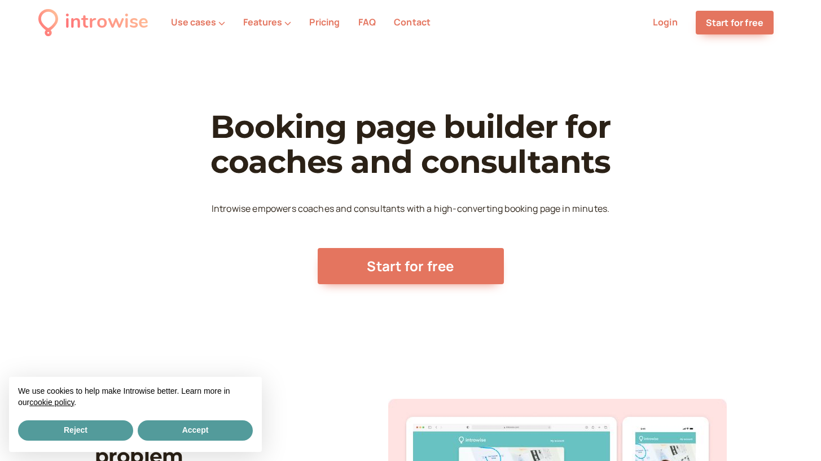
click at [322, 20] on link "Pricing" at bounding box center [324, 22] width 30 height 12
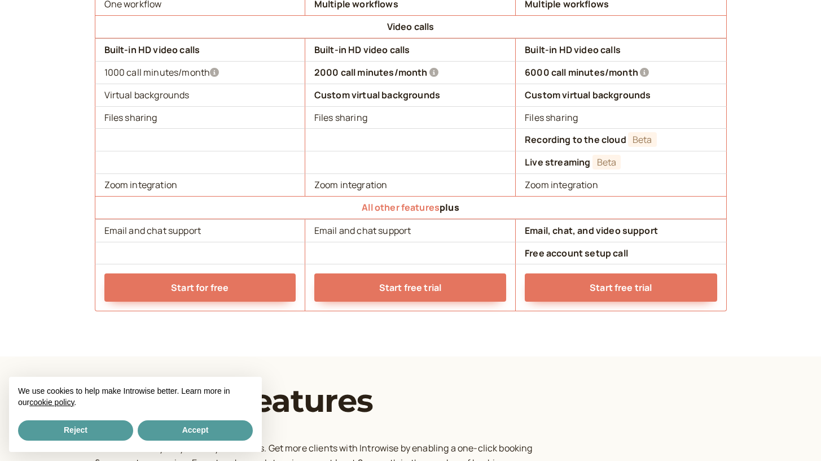
scroll to position [1193, 0]
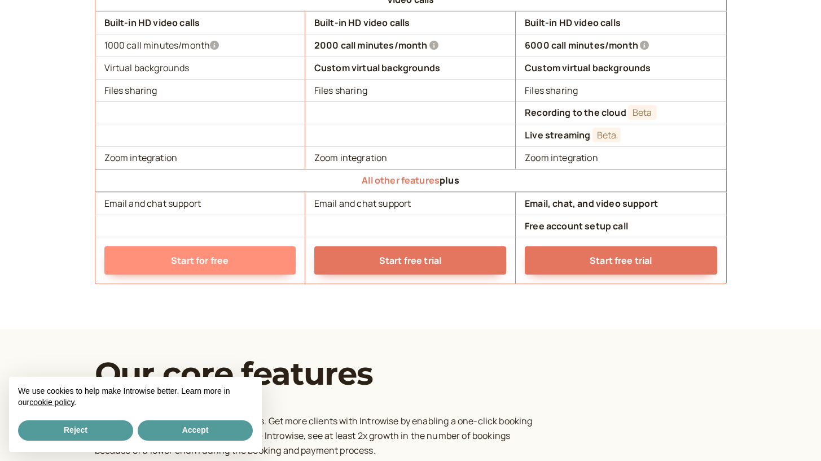
click at [244, 246] on link "Start for free" at bounding box center [199, 260] width 191 height 28
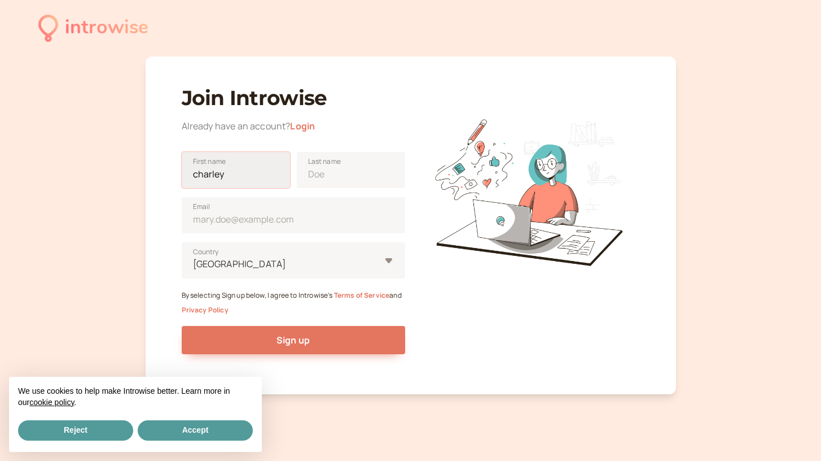
type input "charley"
type input "king"
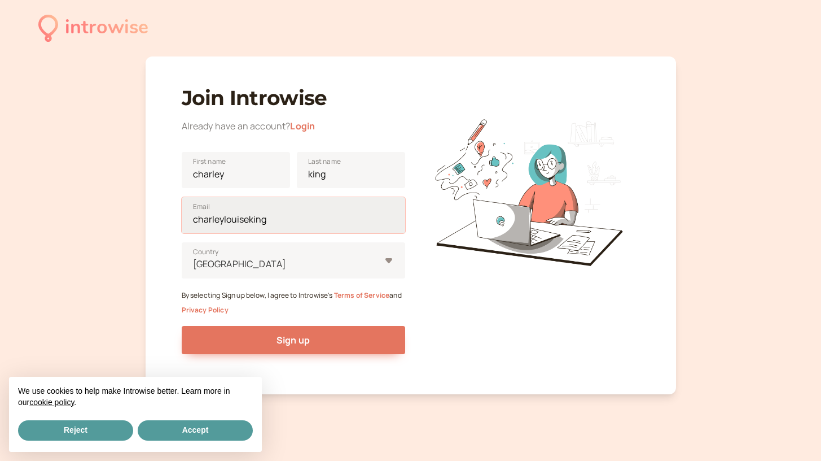
click at [303, 217] on input "charleylouiseking" at bounding box center [294, 215] width 224 height 36
type input "[EMAIL_ADDRESS][DOMAIN_NAME]"
click at [268, 257] on div at bounding box center [286, 263] width 189 height 15
click at [194, 257] on input "United States Country" at bounding box center [193, 263] width 2 height 13
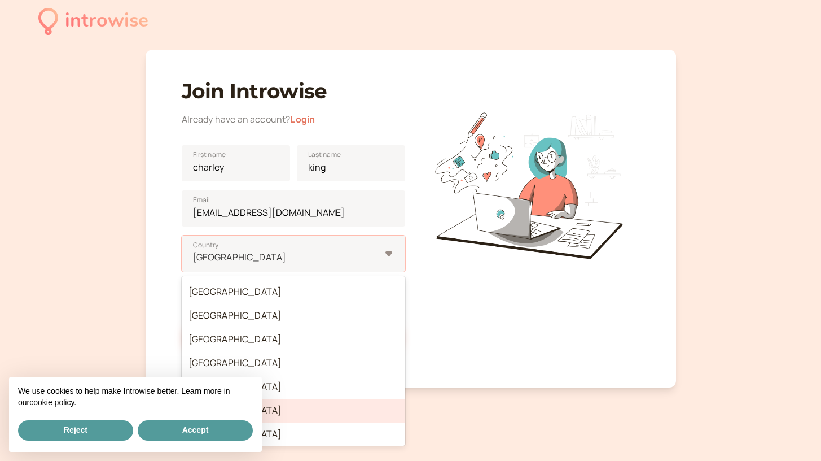
scroll to position [8, 0]
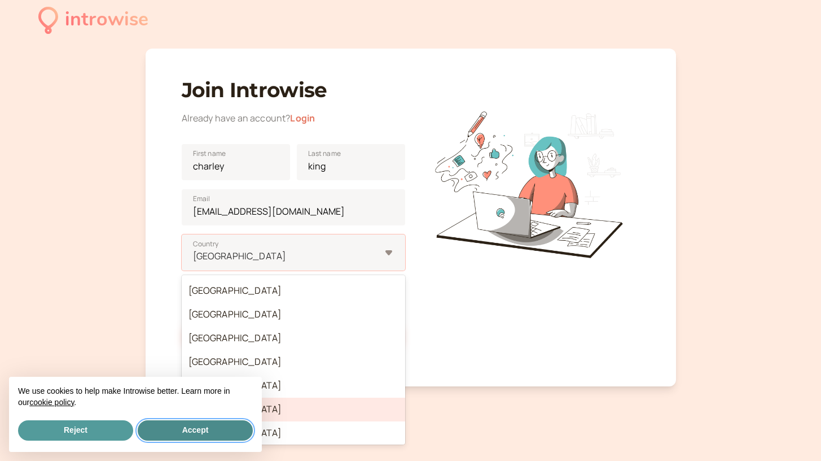
click at [174, 425] on button "Accept" at bounding box center [195, 430] width 115 height 20
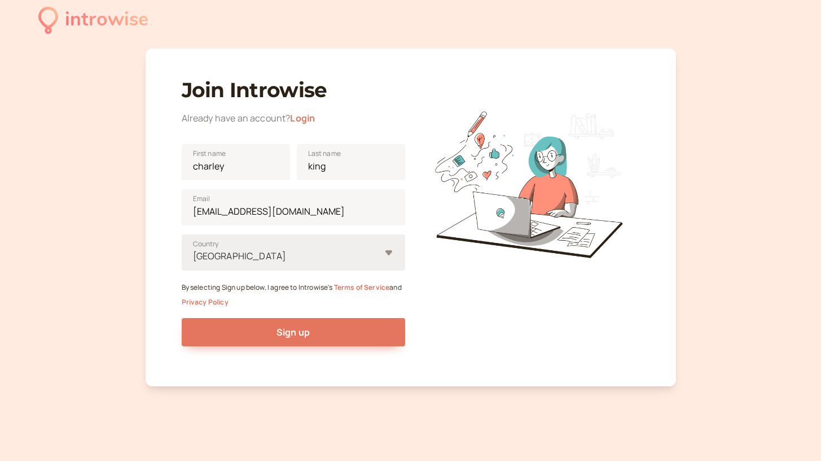
click at [288, 264] on div "United States" at bounding box center [287, 256] width 189 height 21
click at [194, 262] on input "United States Country" at bounding box center [193, 255] width 2 height 13
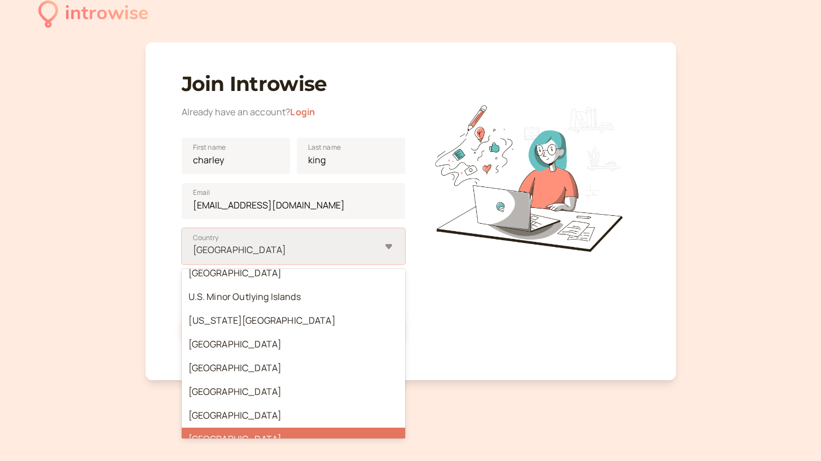
scroll to position [5486, 0]
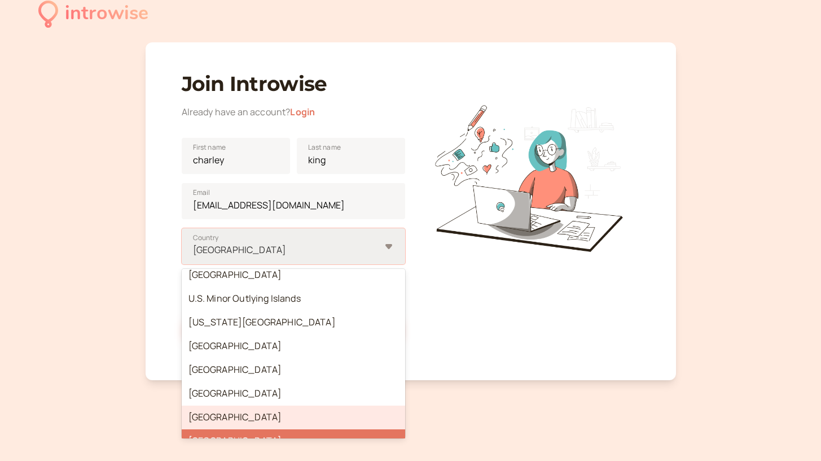
click at [284, 405] on div "[GEOGRAPHIC_DATA]" at bounding box center [294, 417] width 224 height 24
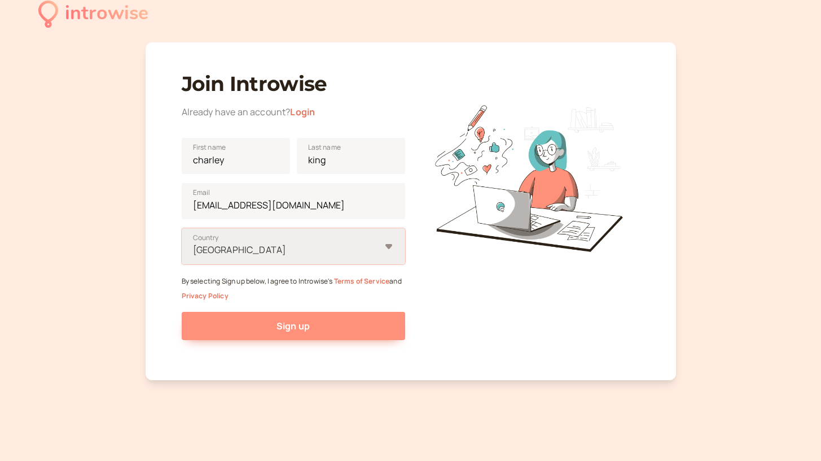
click at [275, 328] on button "Sign up" at bounding box center [294, 326] width 224 height 28
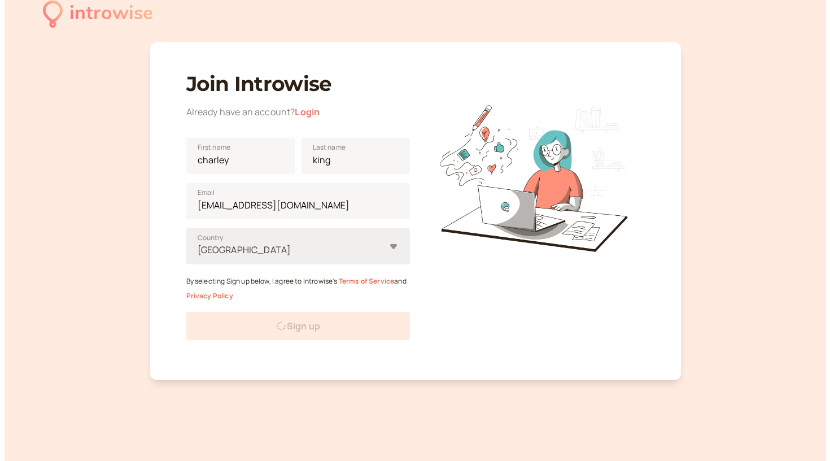
scroll to position [0, 0]
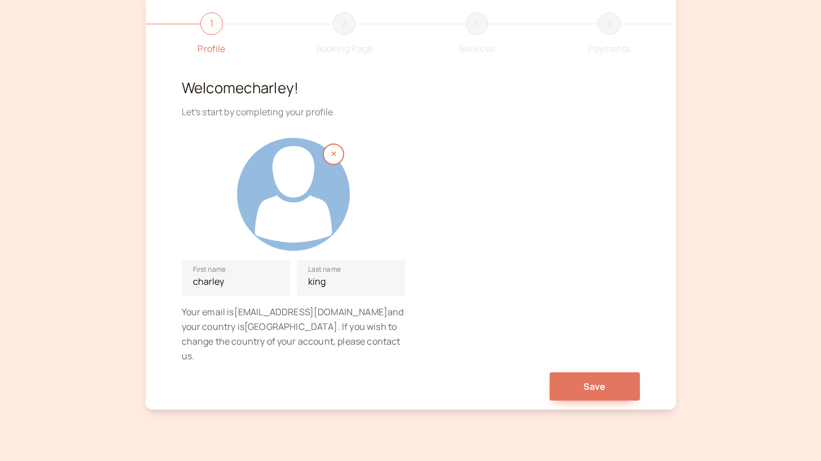
scroll to position [72, 0]
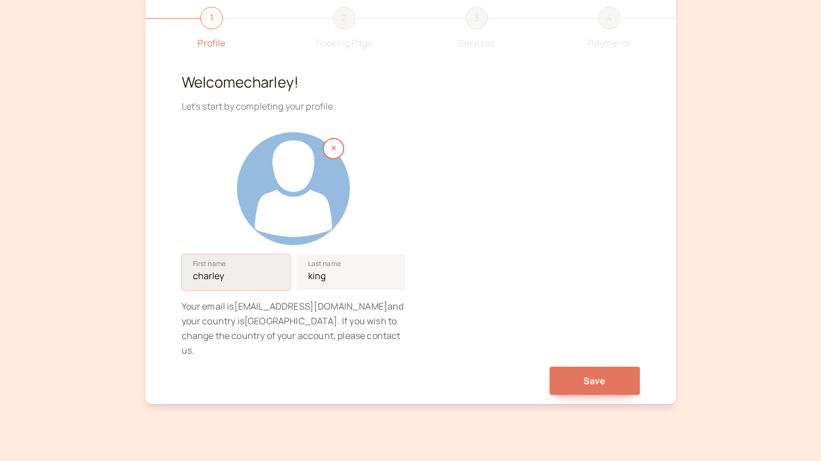
click at [198, 277] on input "charley" at bounding box center [236, 272] width 108 height 36
type input "[PERSON_NAME]"
drag, startPoint x: 316, startPoint y: 273, endPoint x: 306, endPoint y: 273, distance: 9.0
click at [306, 273] on input "king" at bounding box center [351, 272] width 108 height 36
type input "King"
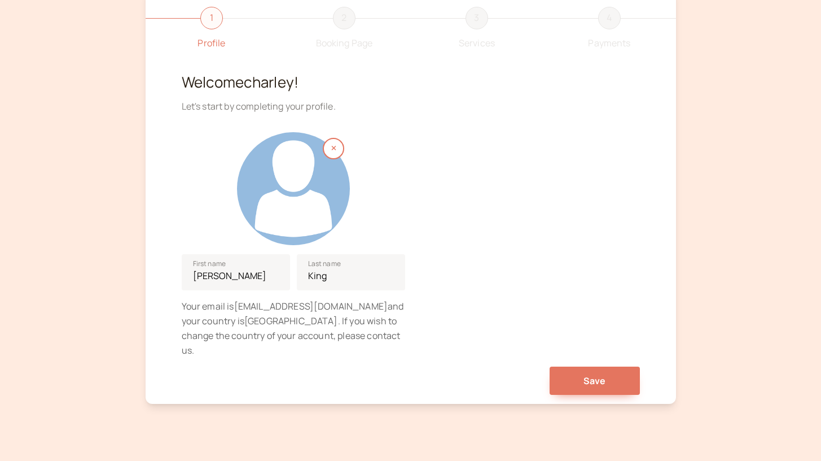
click at [462, 262] on div "[PERSON_NAME] First name [PERSON_NAME] Last name Your email is [EMAIL_ADDRESS][…" at bounding box center [411, 240] width 458 height 235
click at [580, 366] on button "Save" at bounding box center [595, 380] width 90 height 28
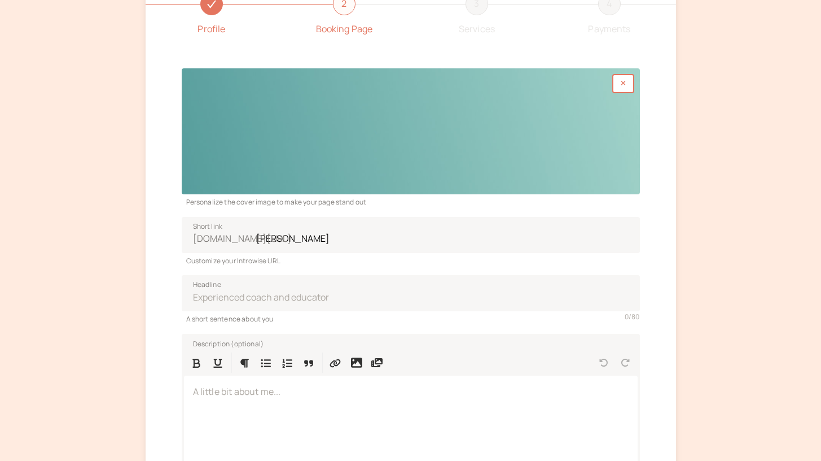
scroll to position [146, 0]
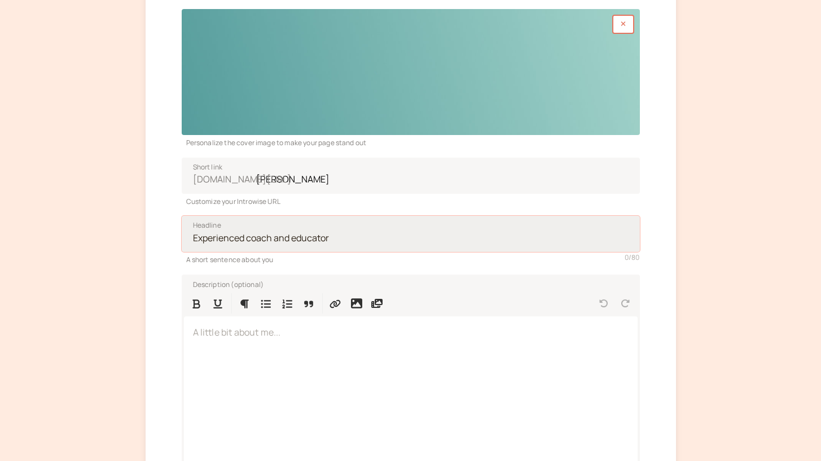
click at [425, 231] on input "Headline" at bounding box center [411, 234] width 458 height 36
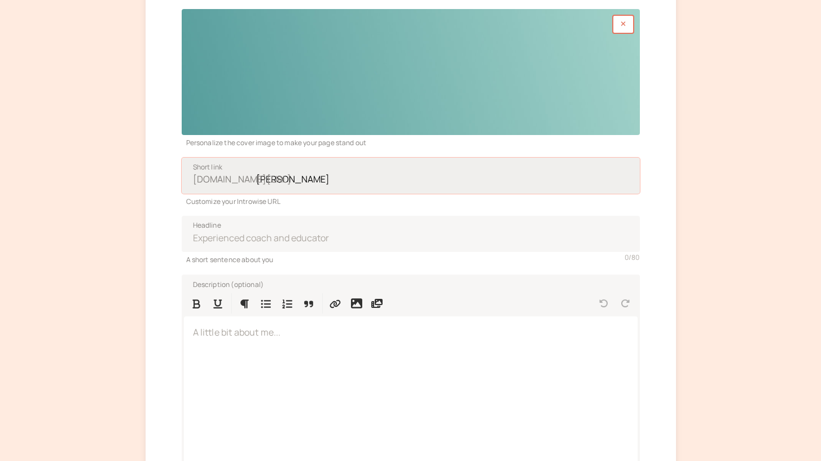
drag, startPoint x: 288, startPoint y: 181, endPoint x: 335, endPoint y: 181, distance: 46.3
click at [335, 181] on input "[PERSON_NAME]" at bounding box center [411, 175] width 458 height 36
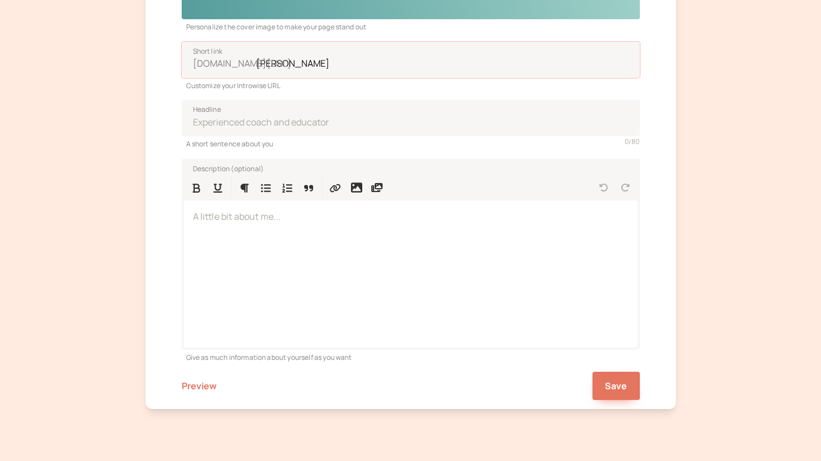
scroll to position [290, 0]
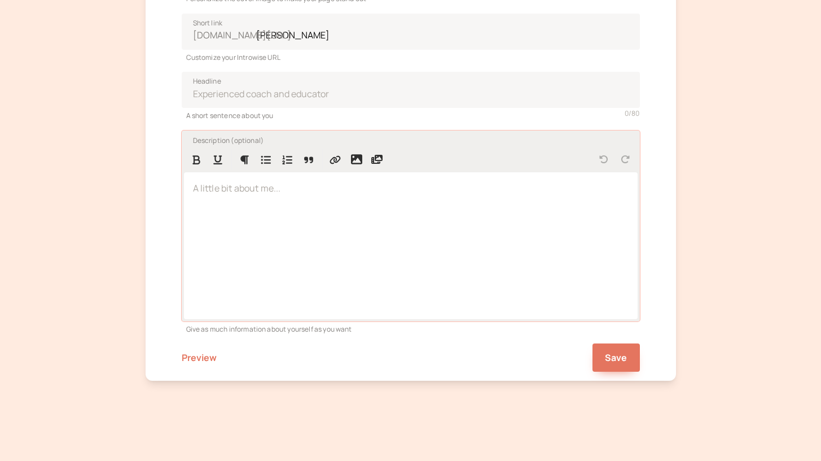
click at [332, 196] on div at bounding box center [411, 245] width 454 height 146
click at [612, 357] on span "Save" at bounding box center [616, 357] width 23 height 12
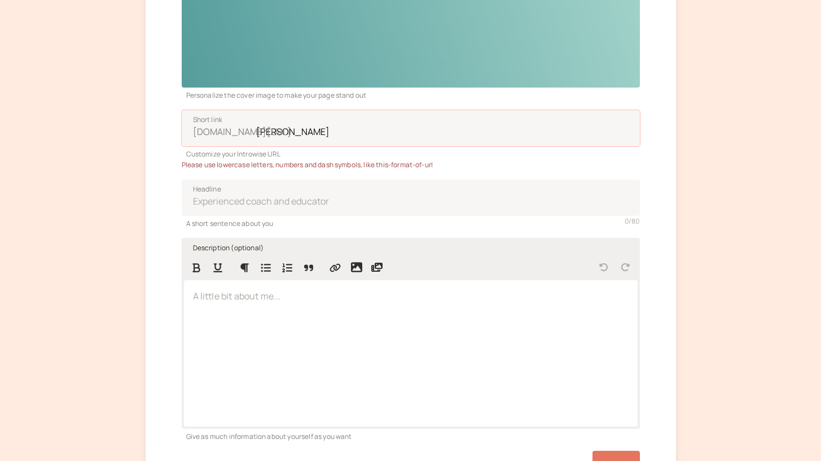
scroll to position [179, 0]
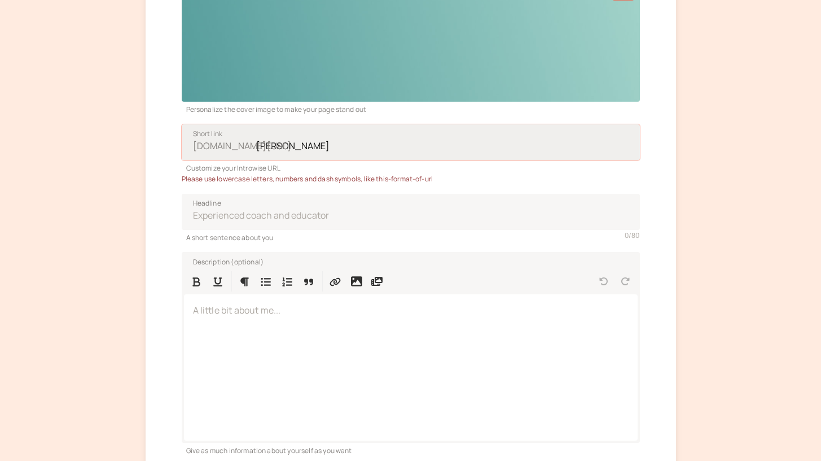
click at [263, 139] on input "[PERSON_NAME]" at bounding box center [411, 142] width 458 height 36
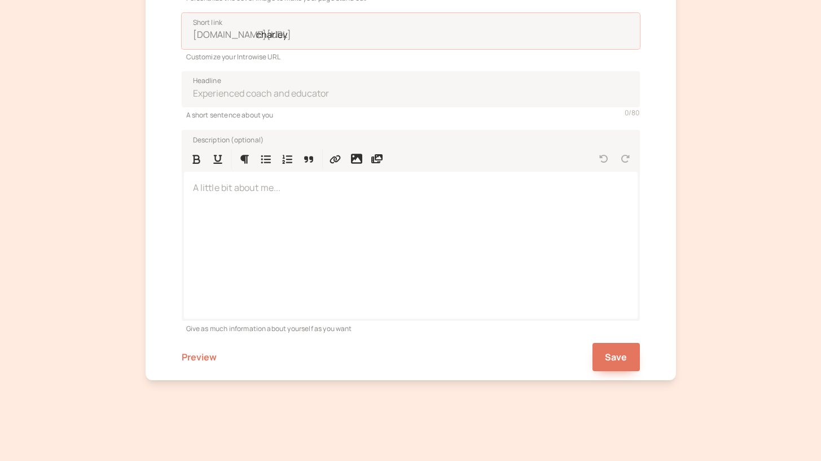
scroll to position [290, 0]
type input "charley"
click at [619, 352] on span "Save" at bounding box center [616, 357] width 23 height 12
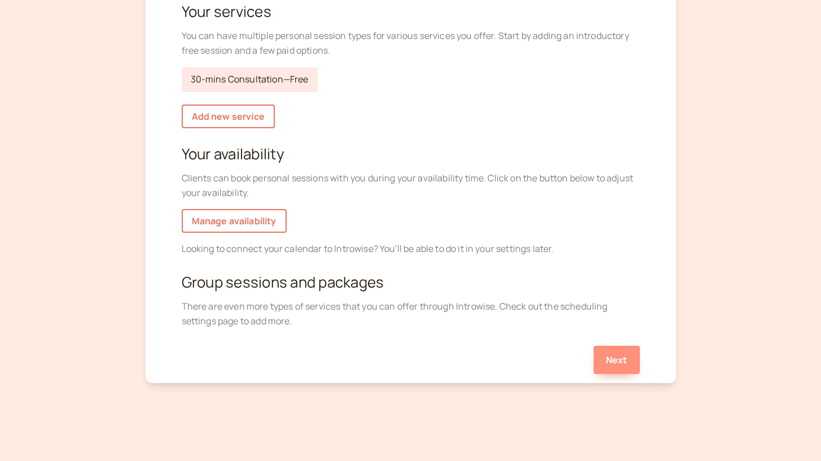
click at [611, 364] on button "Next" at bounding box center [617, 359] width 46 height 28
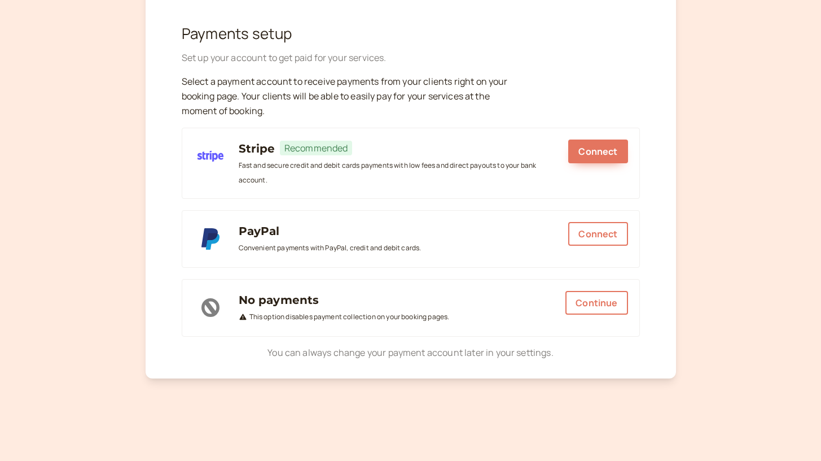
scroll to position [116, 0]
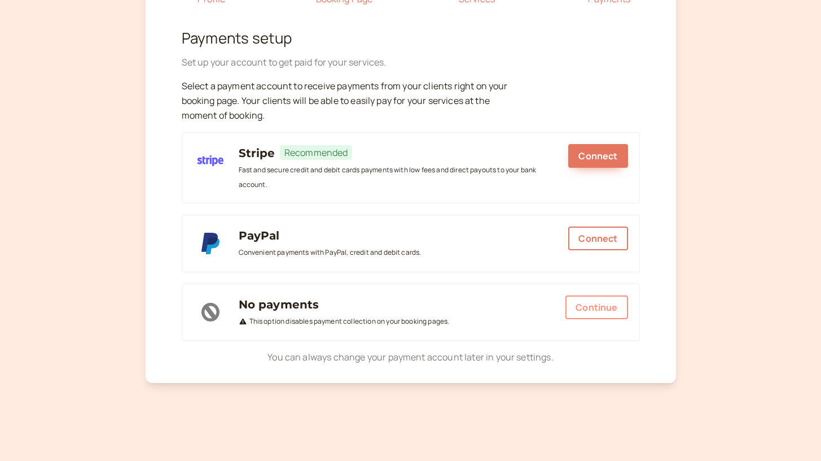
click at [599, 300] on button "Continue" at bounding box center [597, 307] width 62 height 24
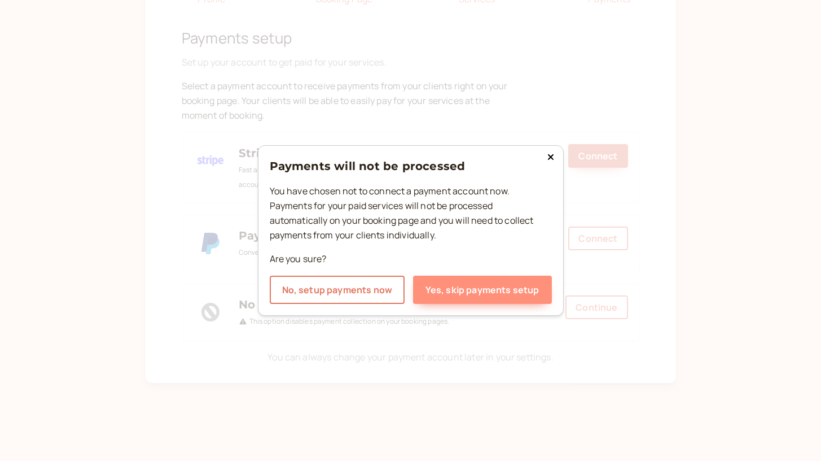
click at [530, 290] on button "Yes, skip payments setup" at bounding box center [482, 289] width 139 height 28
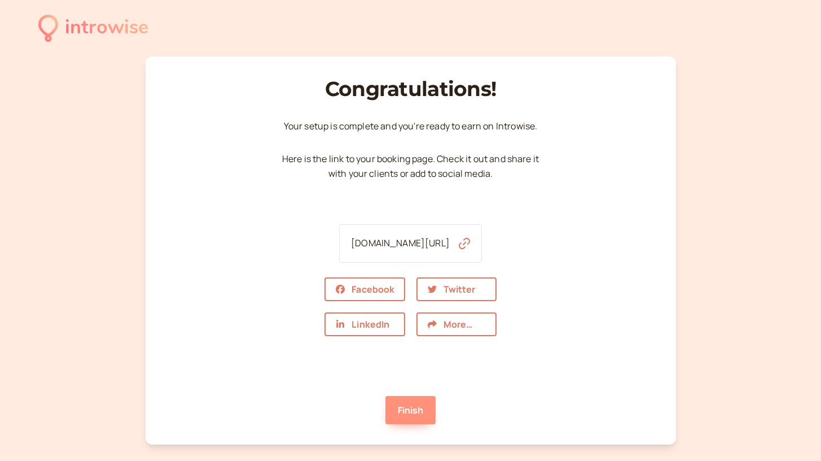
click at [422, 409] on link "Finish" at bounding box center [411, 410] width 51 height 28
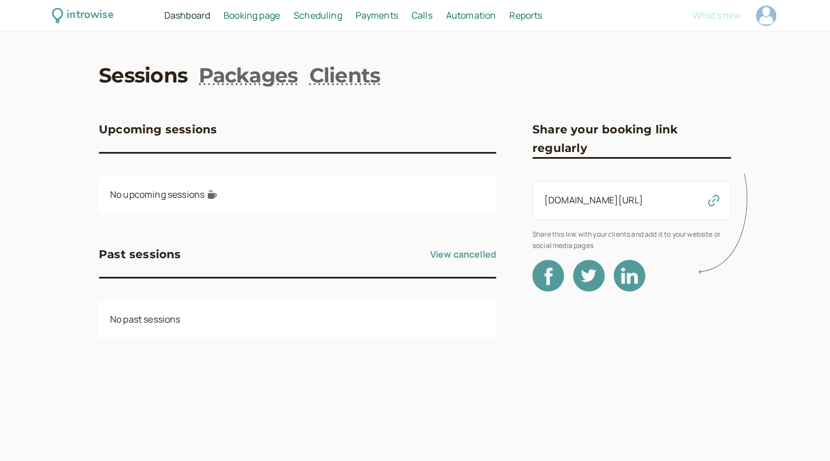
click at [699, 202] on icon at bounding box center [726, 224] width 56 height 112
click at [714, 204] on icon at bounding box center [726, 224] width 56 height 112
click at [653, 204] on div "[DOMAIN_NAME][URL]" at bounding box center [631, 200] width 199 height 38
click at [630, 201] on link "[DOMAIN_NAME][URL]" at bounding box center [593, 200] width 99 height 12
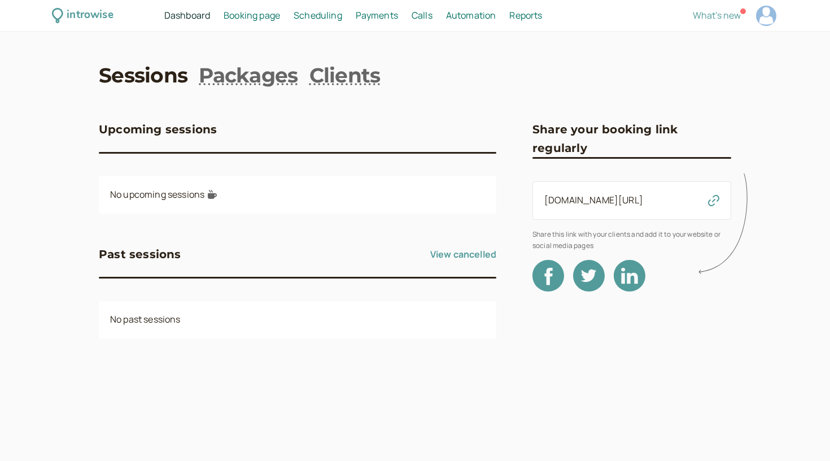
click at [420, 16] on span "Calls" at bounding box center [421, 15] width 21 height 12
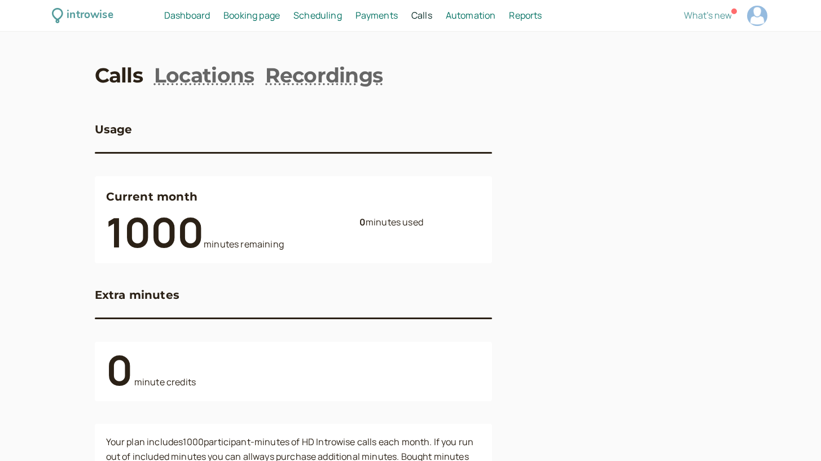
click at [198, 20] on span "Dashboard" at bounding box center [187, 15] width 46 height 12
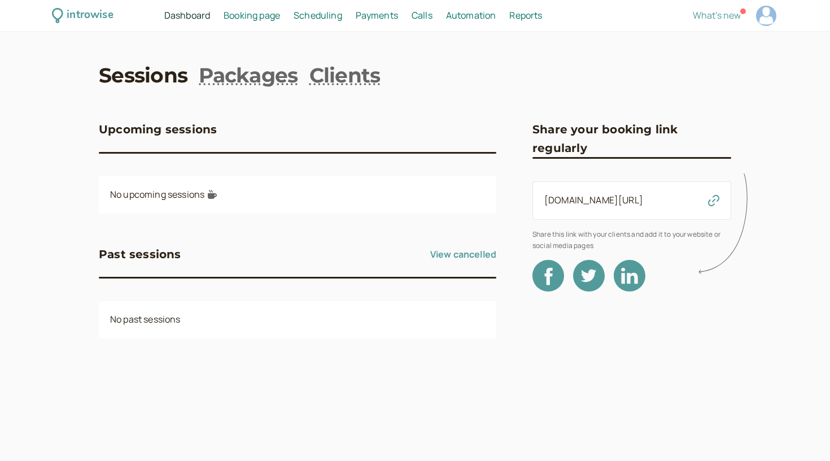
click at [316, 19] on span "Scheduling" at bounding box center [318, 15] width 49 height 12
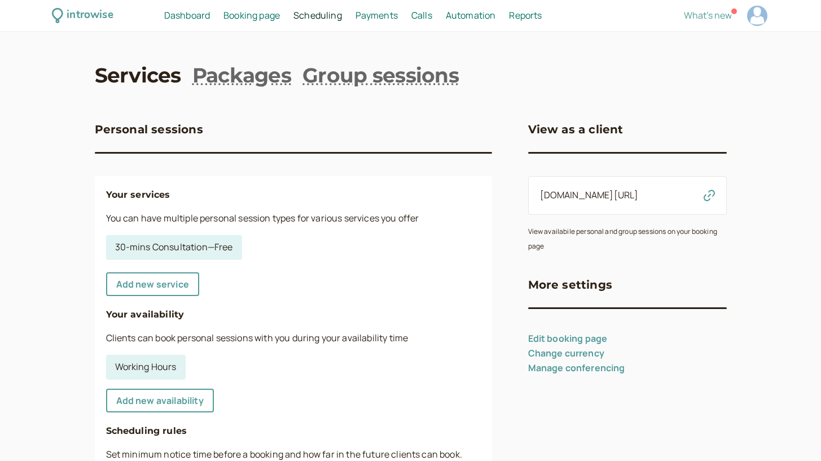
click at [376, 16] on span "Payments" at bounding box center [377, 15] width 42 height 12
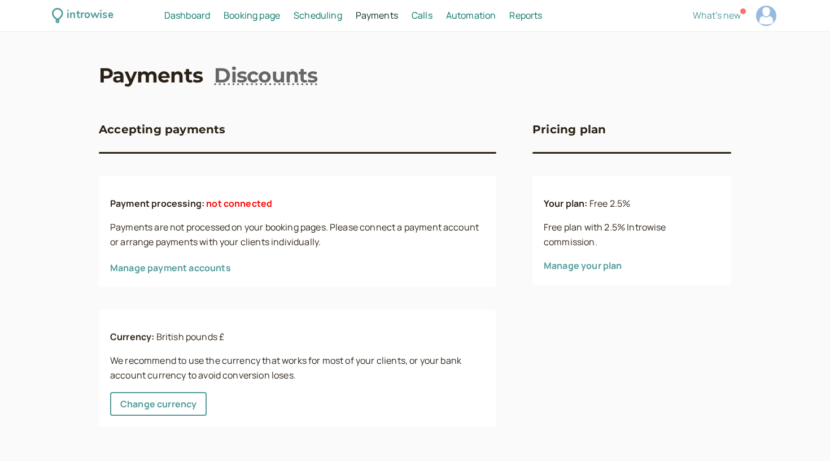
click at [763, 10] on div at bounding box center [766, 16] width 20 height 20
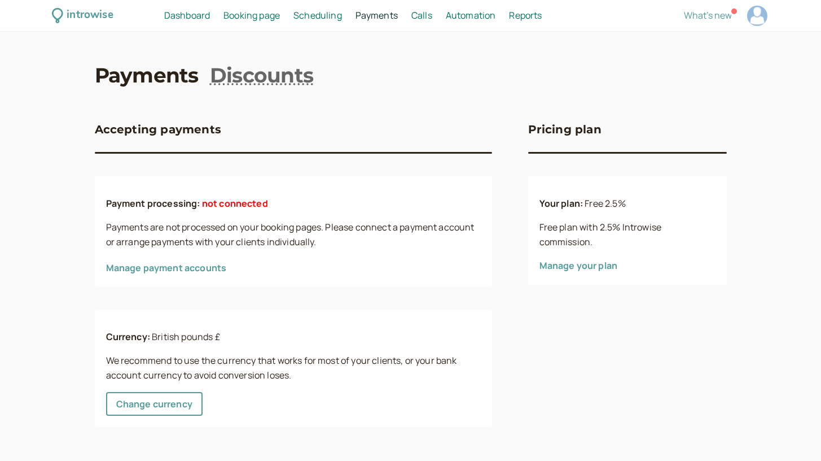
select select "Europe/[GEOGRAPHIC_DATA]"
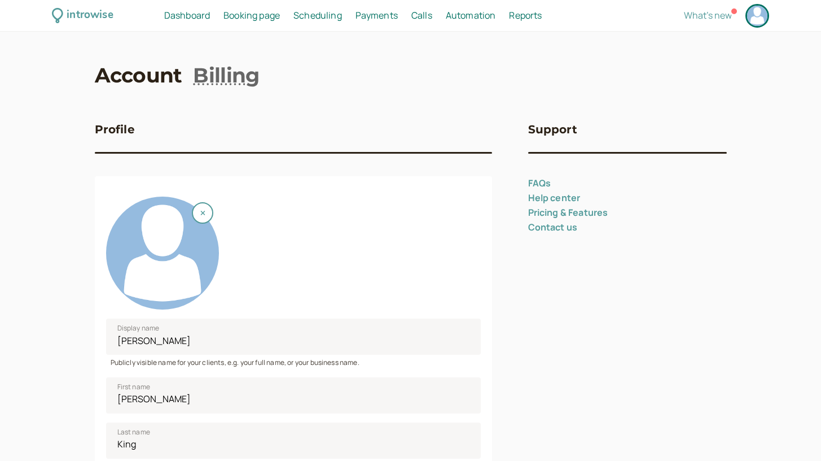
click at [589, 209] on link "Pricing & Features" at bounding box center [568, 212] width 80 height 12
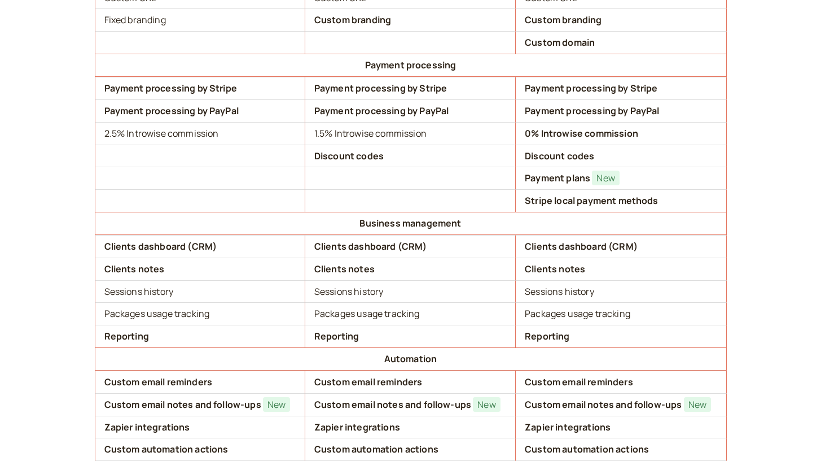
scroll to position [721, 0]
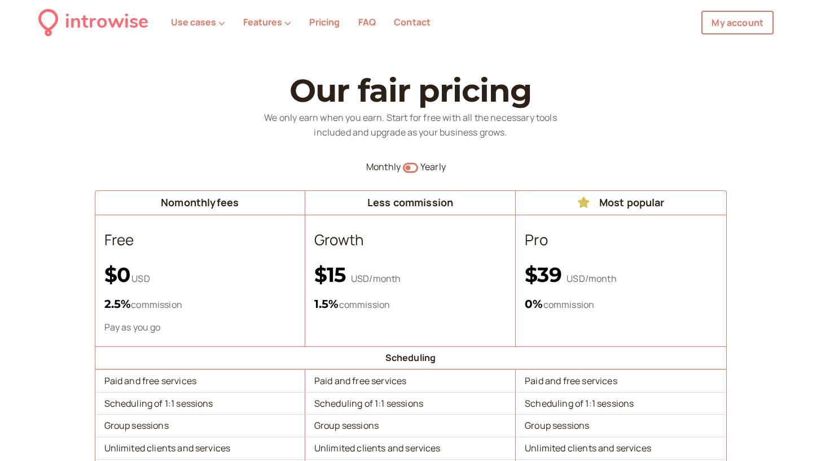
select select "Europe/[GEOGRAPHIC_DATA]"
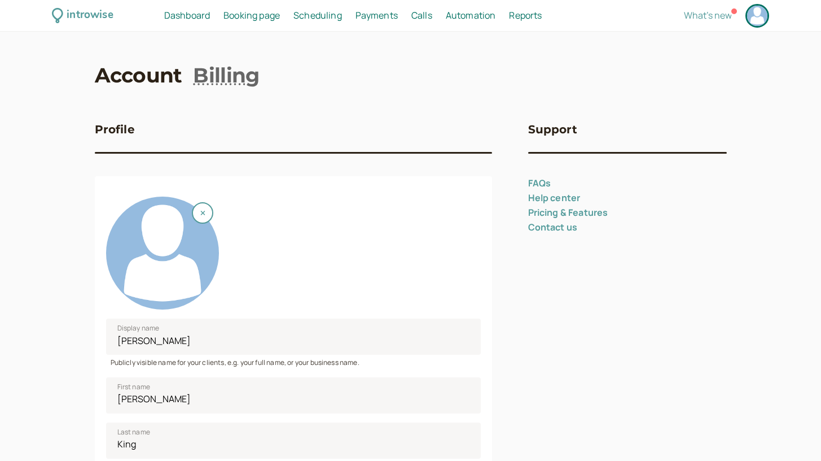
click at [201, 17] on span "Dashboard" at bounding box center [187, 15] width 46 height 12
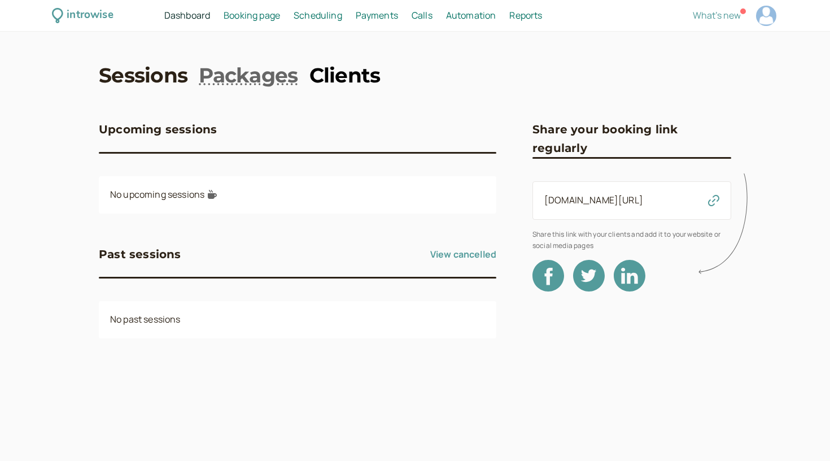
click at [373, 75] on link "Clients" at bounding box center [344, 75] width 71 height 28
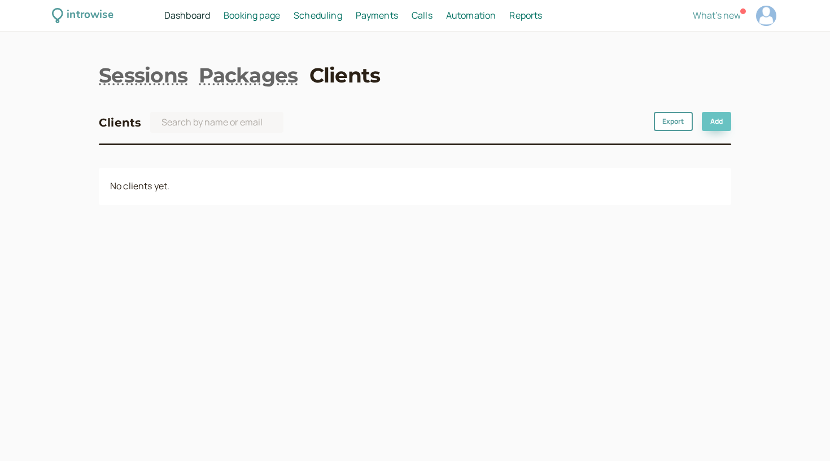
click at [708, 126] on link "Add" at bounding box center [716, 121] width 29 height 19
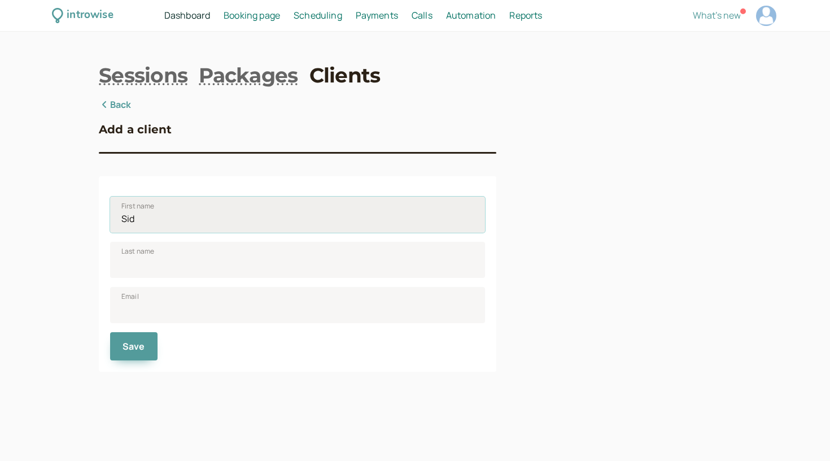
type input "Sid"
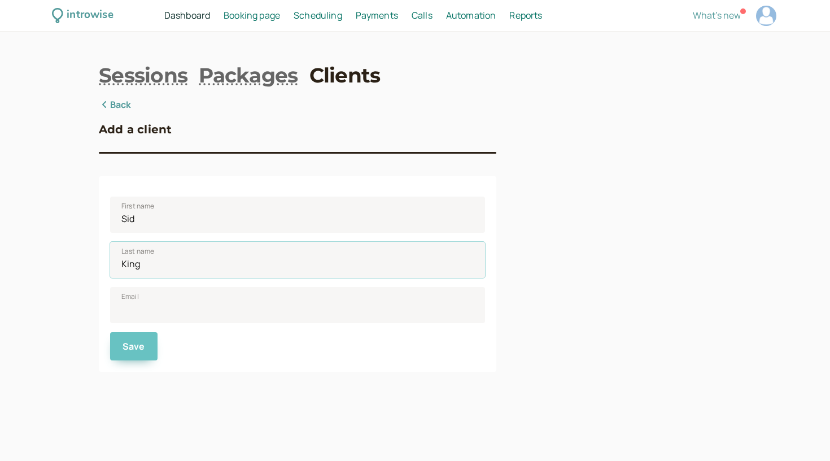
type input "King"
click at [146, 353] on button "Save" at bounding box center [133, 346] width 47 height 28
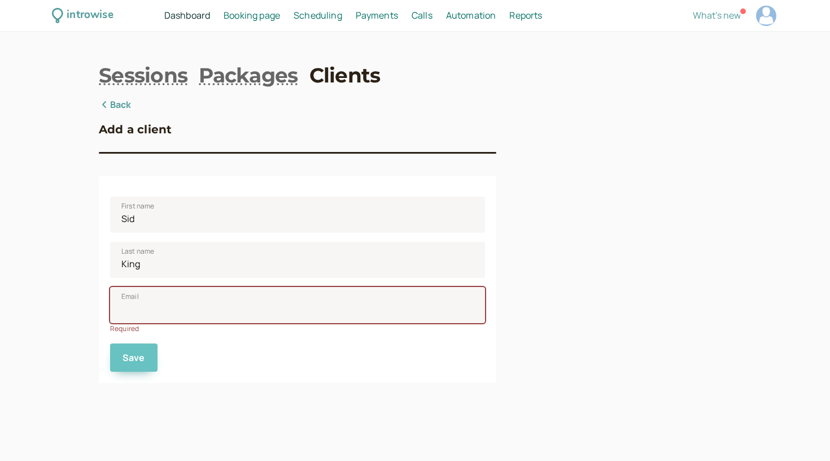
click at [146, 353] on button "Save" at bounding box center [133, 357] width 47 height 28
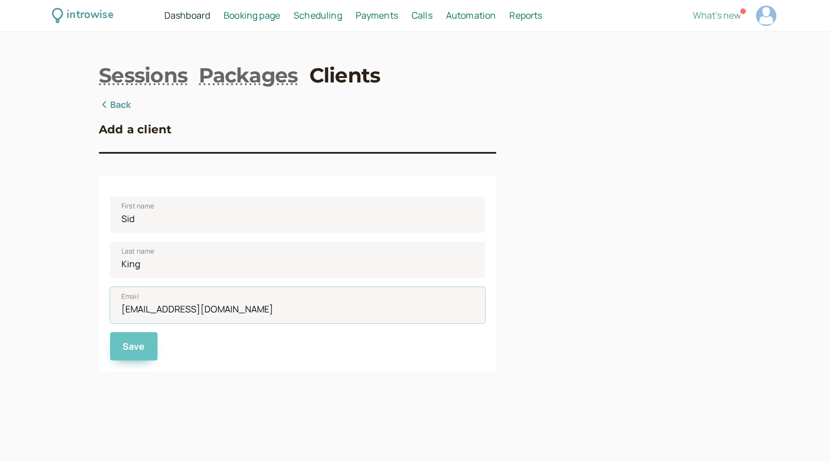
type input "[EMAIL_ADDRESS][DOMAIN_NAME]"
click at [124, 359] on button "Save" at bounding box center [133, 346] width 47 height 28
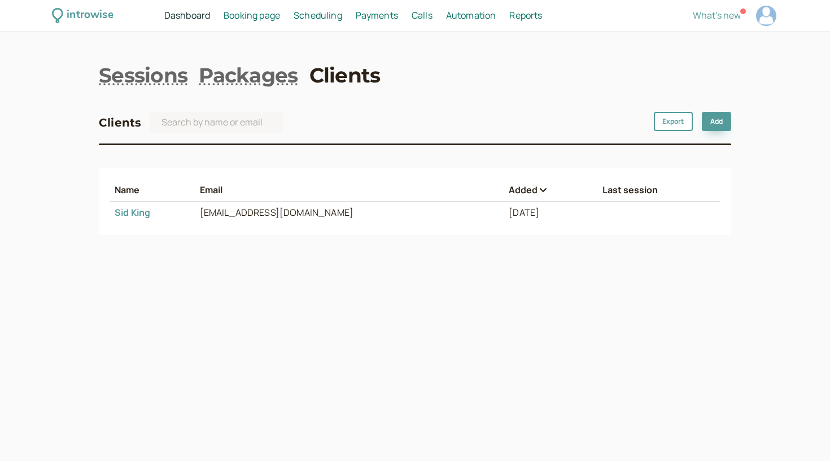
click at [136, 211] on link "[PERSON_NAME]" at bounding box center [133, 212] width 36 height 12
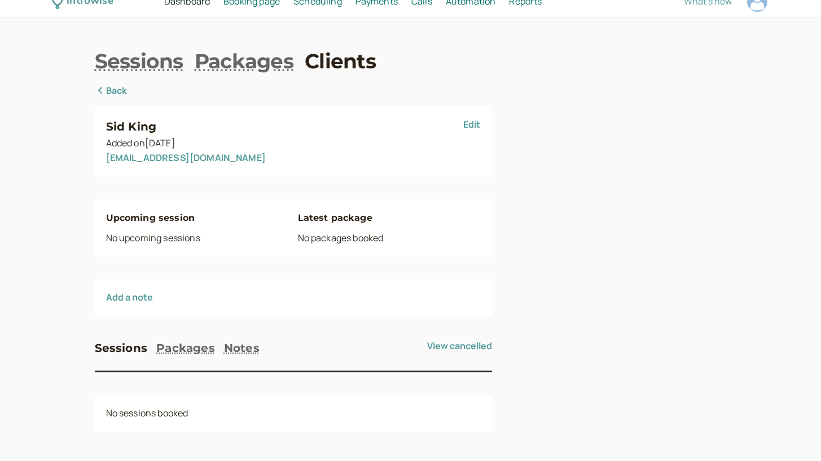
scroll to position [14, 0]
click at [129, 346] on button "Sessions" at bounding box center [121, 348] width 53 height 18
click at [176, 347] on button "Packages" at bounding box center [185, 348] width 59 height 18
click at [238, 348] on button "Notes" at bounding box center [242, 348] width 36 height 18
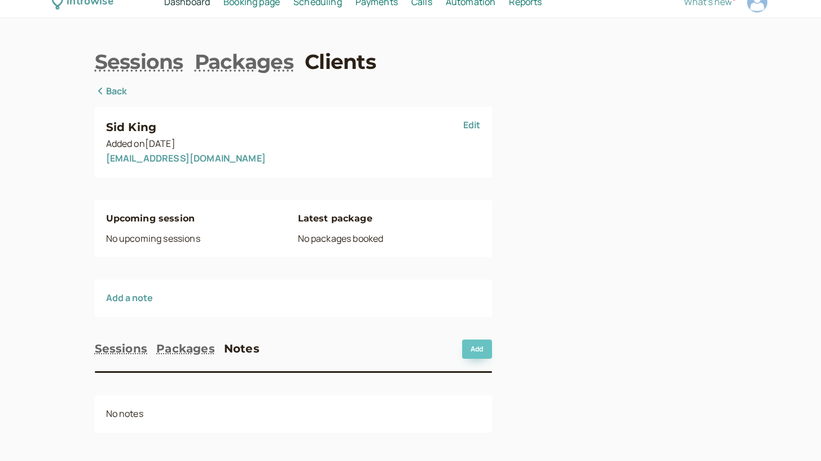
click at [480, 345] on button "Add" at bounding box center [476, 348] width 29 height 19
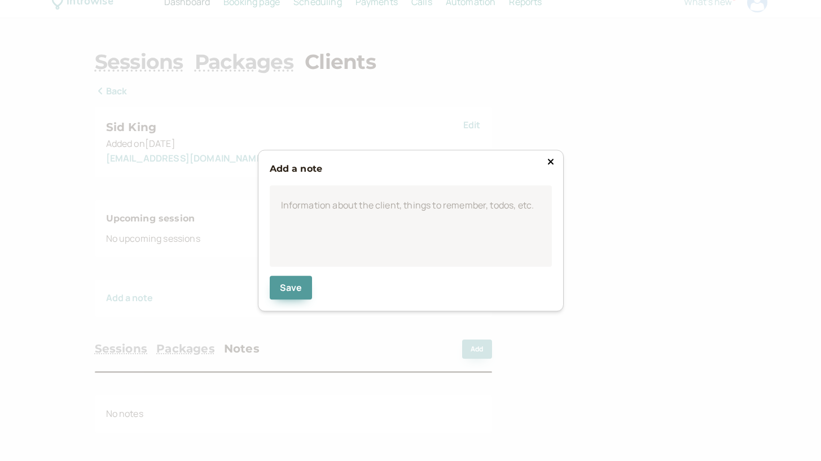
click at [549, 167] on button at bounding box center [551, 161] width 14 height 11
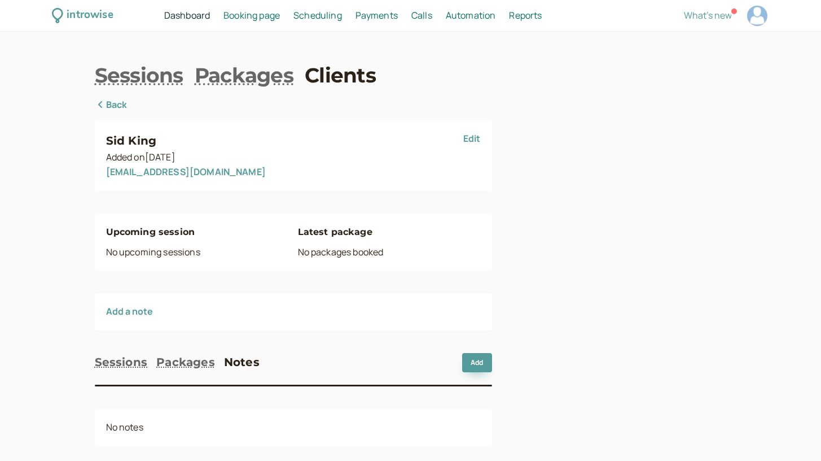
scroll to position [0, 0]
click at [260, 14] on span "Booking page" at bounding box center [252, 15] width 56 height 12
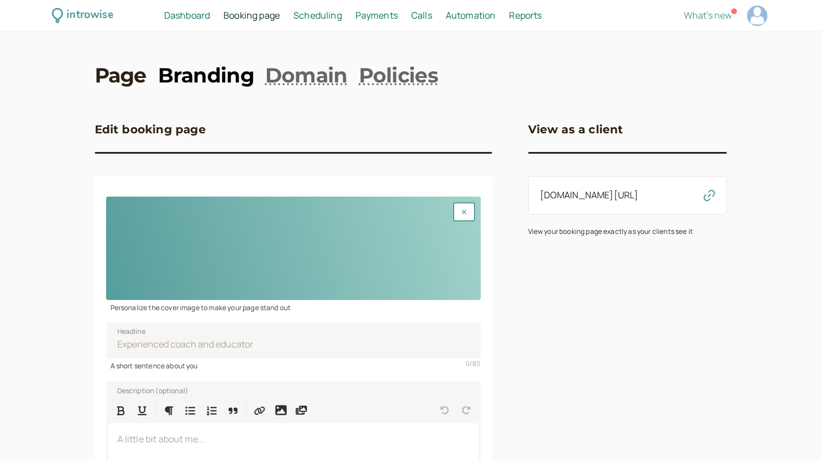
click at [203, 81] on link "Branding" at bounding box center [206, 75] width 96 height 28
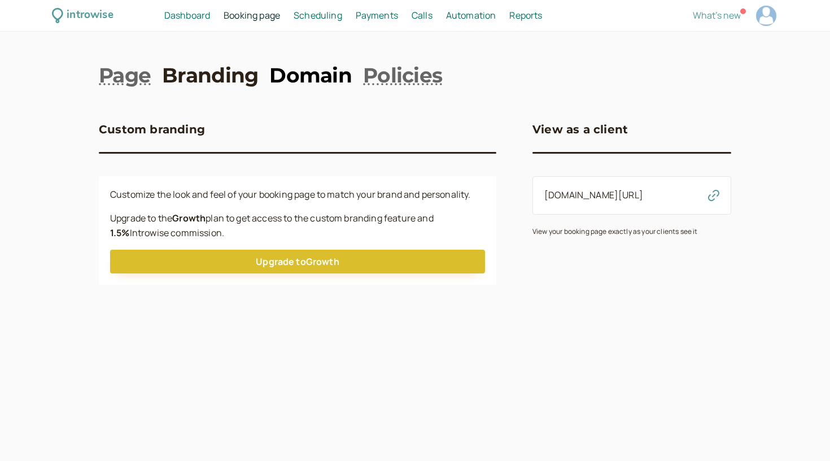
click at [286, 69] on link "Domain" at bounding box center [310, 75] width 82 height 28
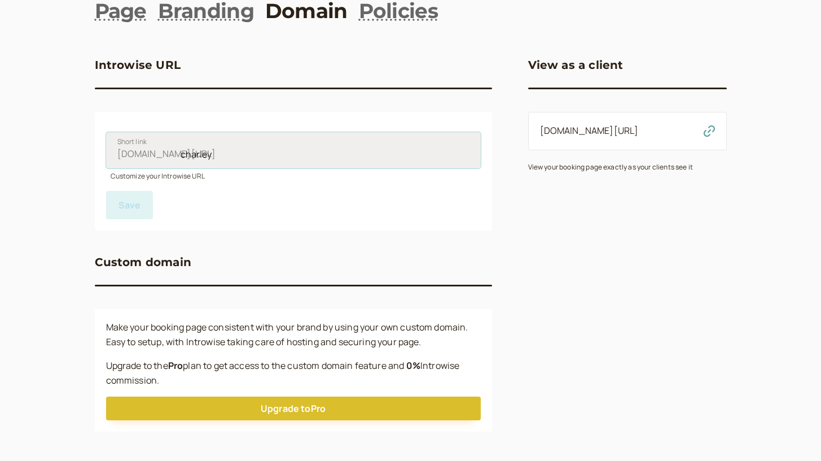
click at [220, 155] on input "charley" at bounding box center [293, 150] width 375 height 36
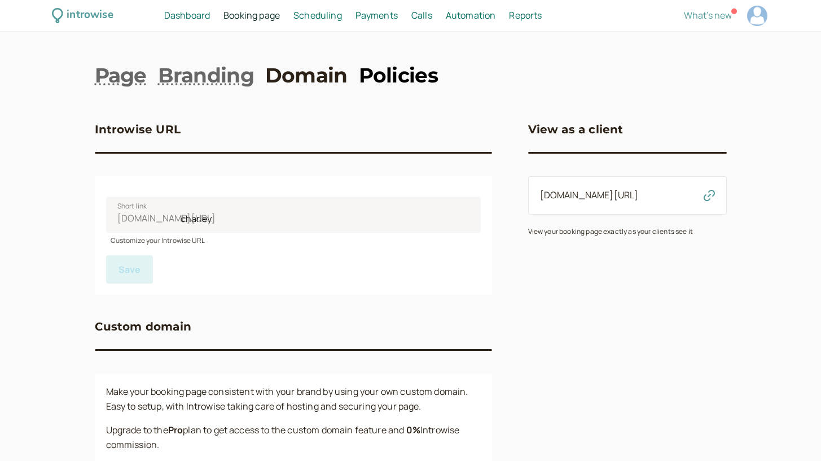
click at [424, 81] on link "Policies" at bounding box center [398, 75] width 79 height 28
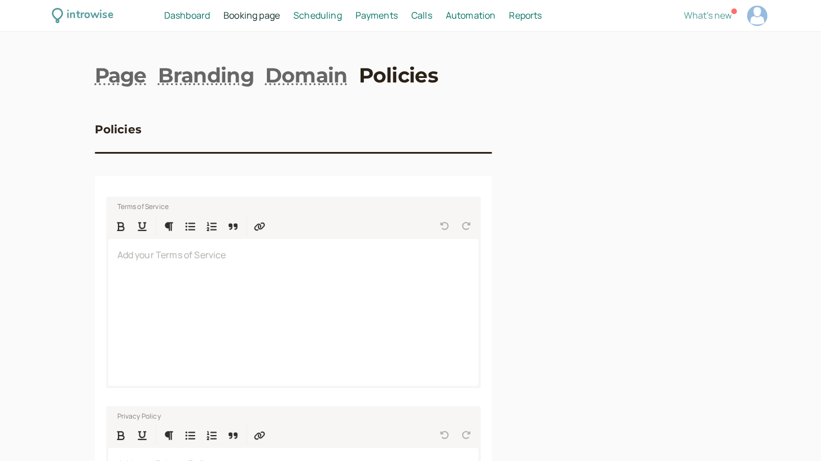
click at [373, 21] on span "Payments" at bounding box center [377, 15] width 42 height 12
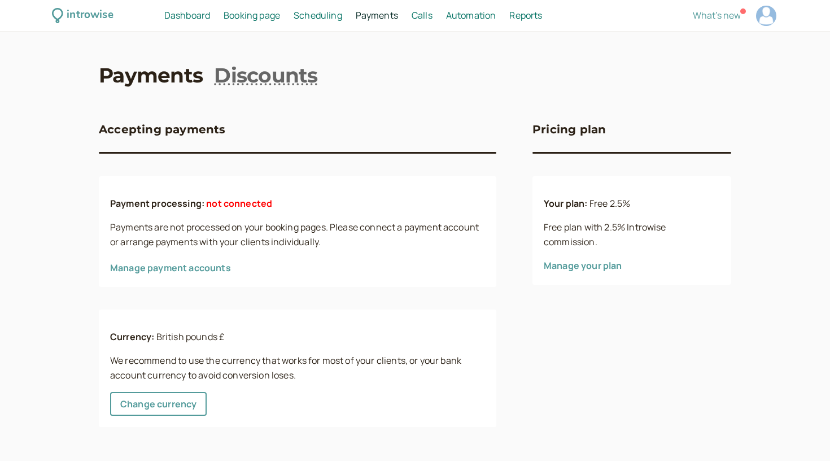
click at [332, 19] on span "Scheduling" at bounding box center [318, 15] width 49 height 12
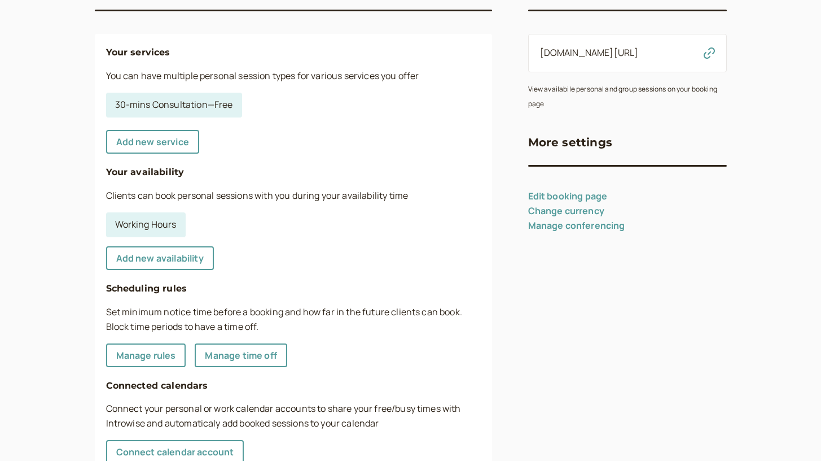
scroll to position [176, 0]
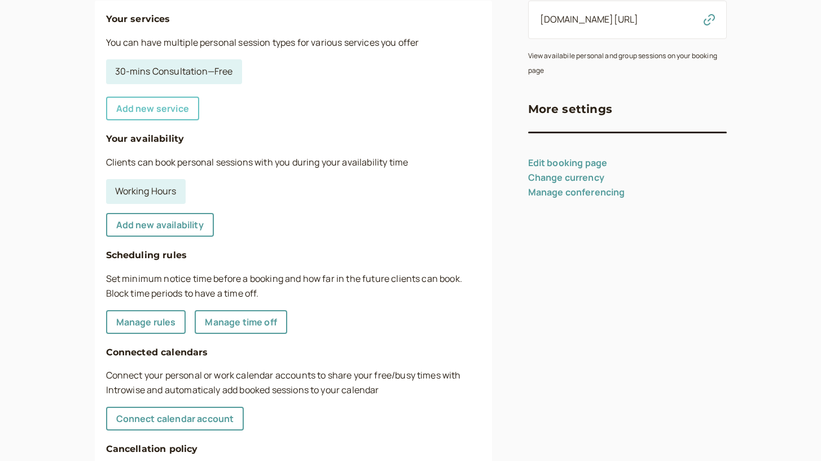
click at [165, 110] on link "Add new service" at bounding box center [152, 109] width 93 height 24
select select "30"
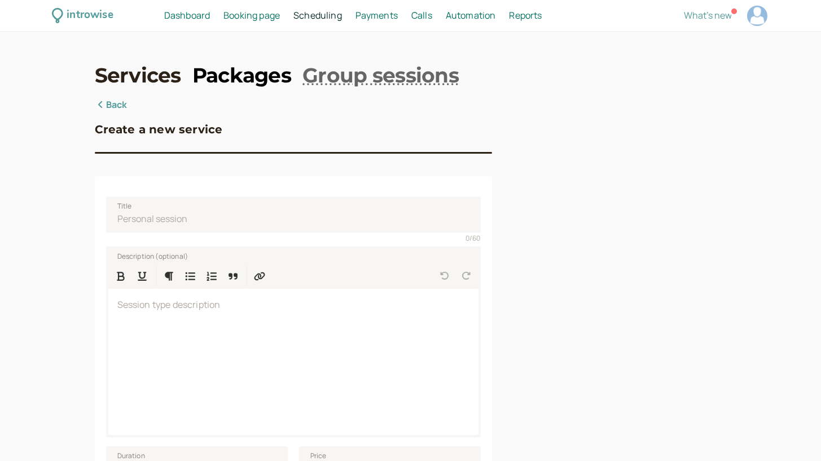
click at [259, 77] on link "Packages" at bounding box center [241, 75] width 99 height 28
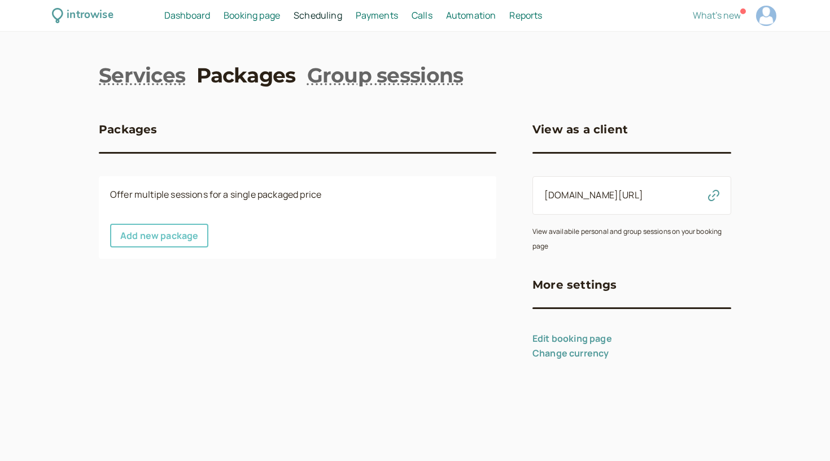
click at [192, 224] on link "Add new package" at bounding box center [159, 236] width 98 height 24
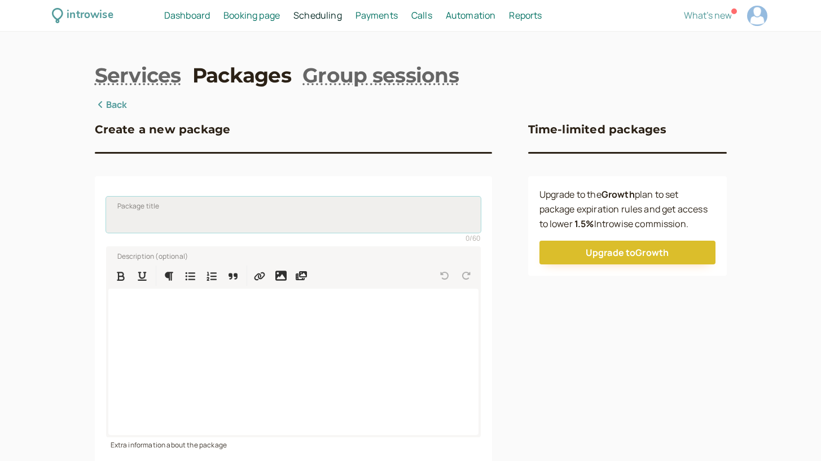
click at [192, 202] on input "Package title" at bounding box center [293, 214] width 375 height 36
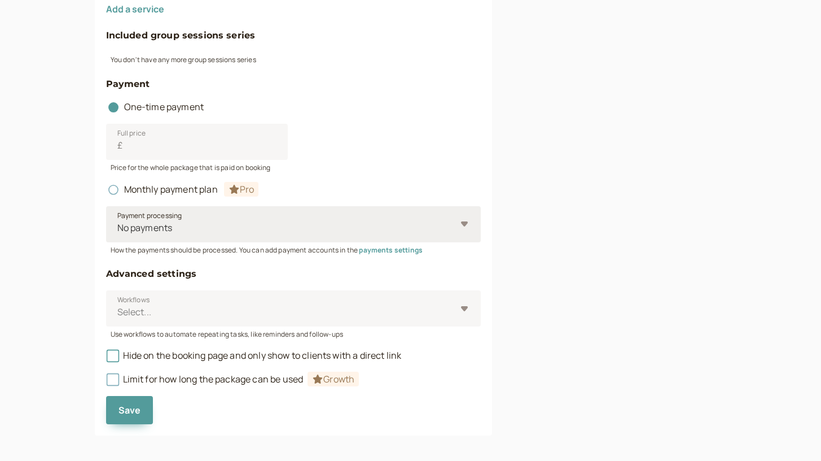
scroll to position [482, 0]
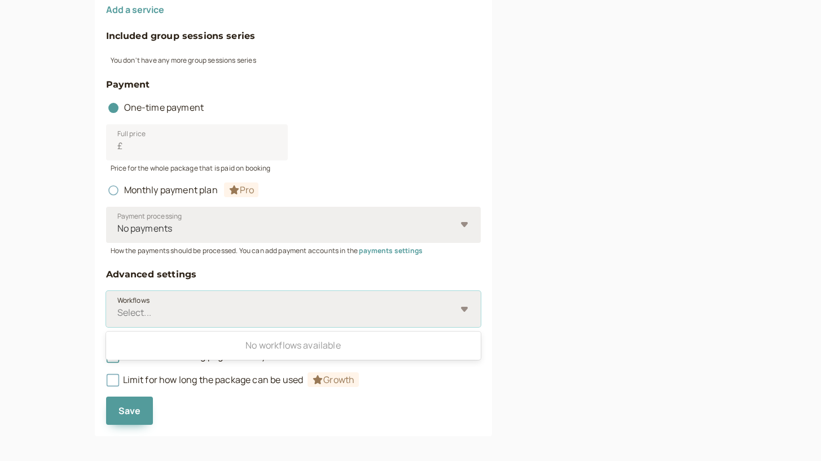
click at [222, 234] on div "No payments" at bounding box center [293, 225] width 375 height 36
click at [118, 234] on input "Payment processing No payments" at bounding box center [117, 228] width 2 height 13
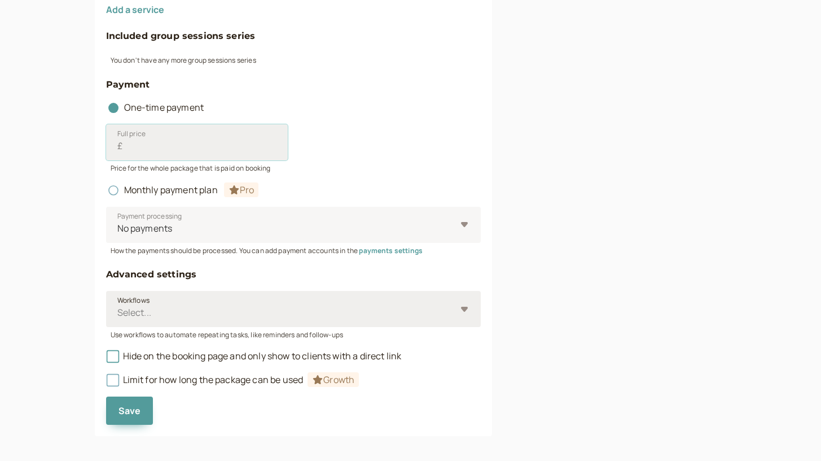
click at [274, 144] on input "Full price £" at bounding box center [197, 142] width 182 height 36
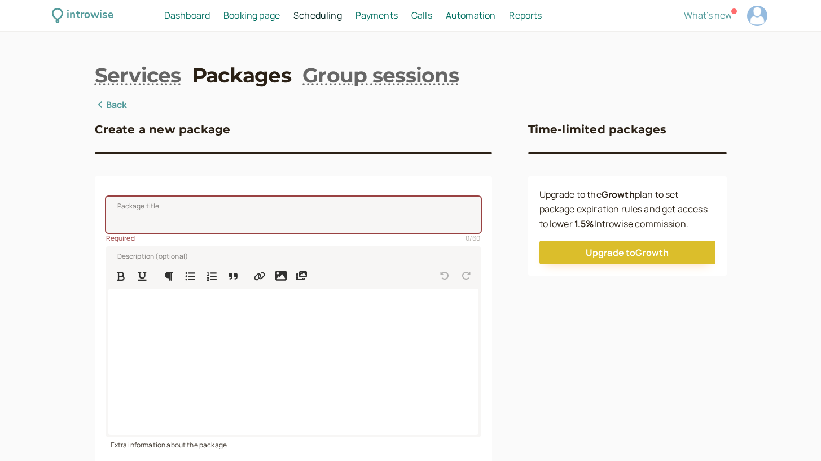
scroll to position [0, 0]
click at [161, 77] on link "Services" at bounding box center [138, 75] width 86 height 28
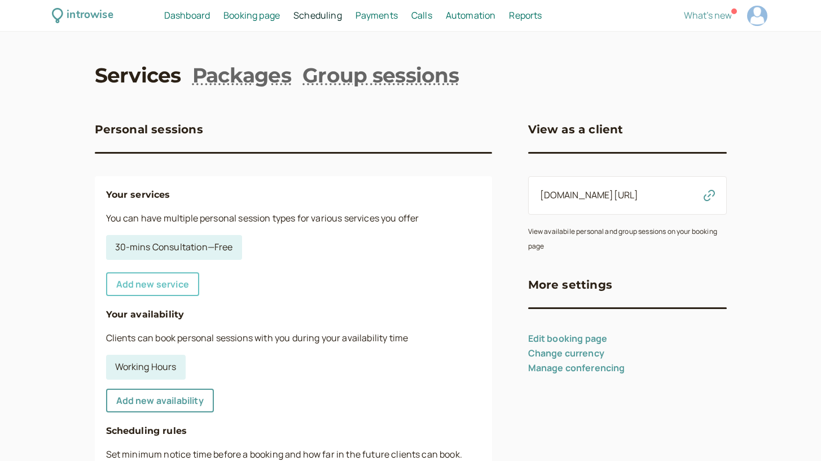
click at [175, 283] on link "Add new service" at bounding box center [152, 284] width 93 height 24
select select "30"
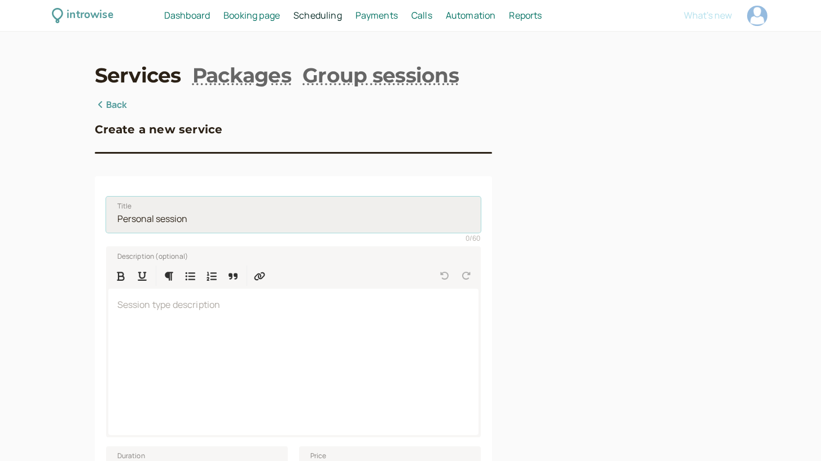
click at [176, 213] on input "Title" at bounding box center [293, 214] width 375 height 36
drag, startPoint x: 196, startPoint y: 218, endPoint x: 113, endPoint y: 218, distance: 83.0
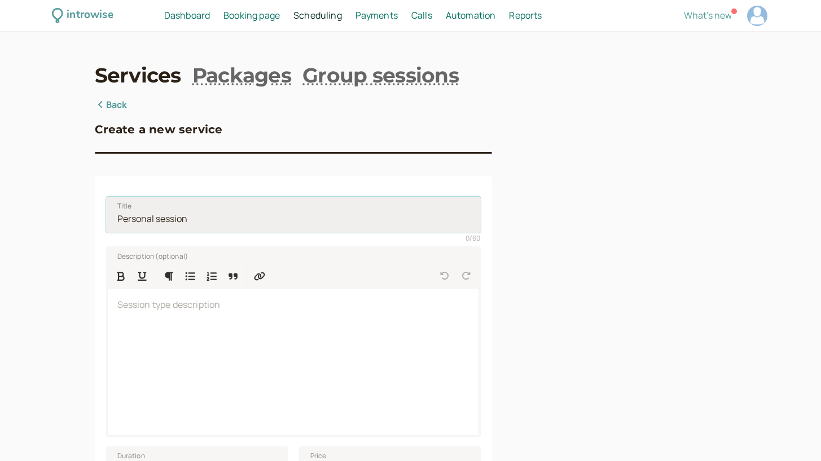
click at [113, 218] on input "Title" at bounding box center [293, 214] width 375 height 36
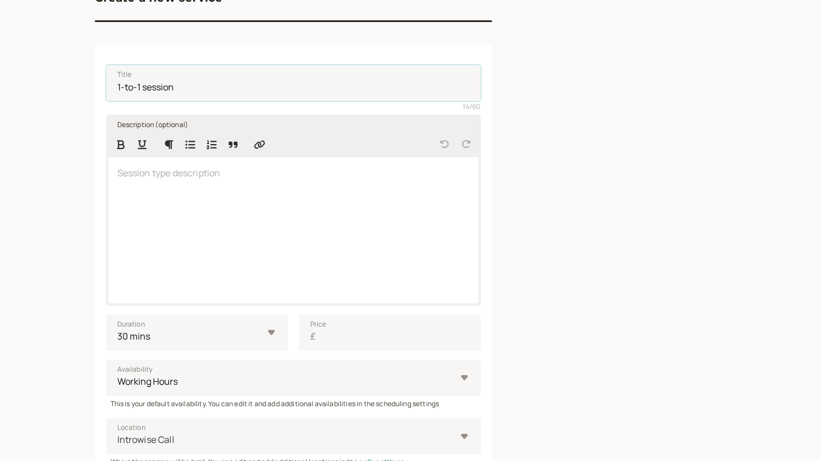
scroll to position [335, 0]
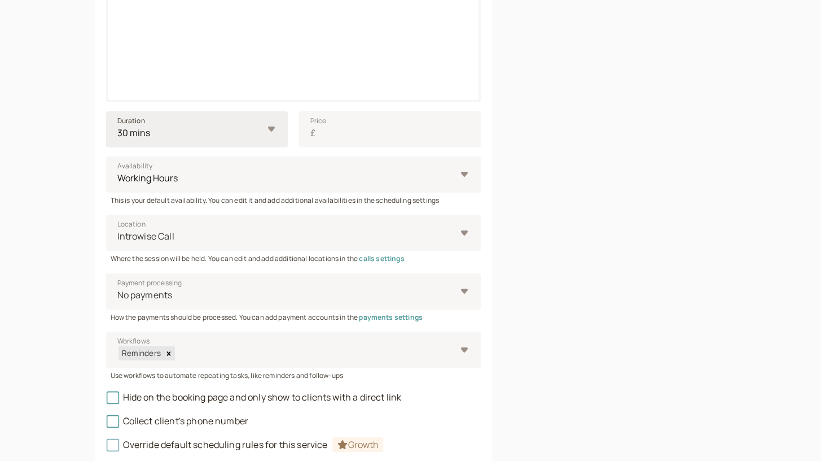
type input "1-to-1 session"
select select "60"
click at [349, 139] on input "Price £" at bounding box center [390, 129] width 182 height 36
type input "20"
click at [278, 239] on div at bounding box center [286, 236] width 340 height 15
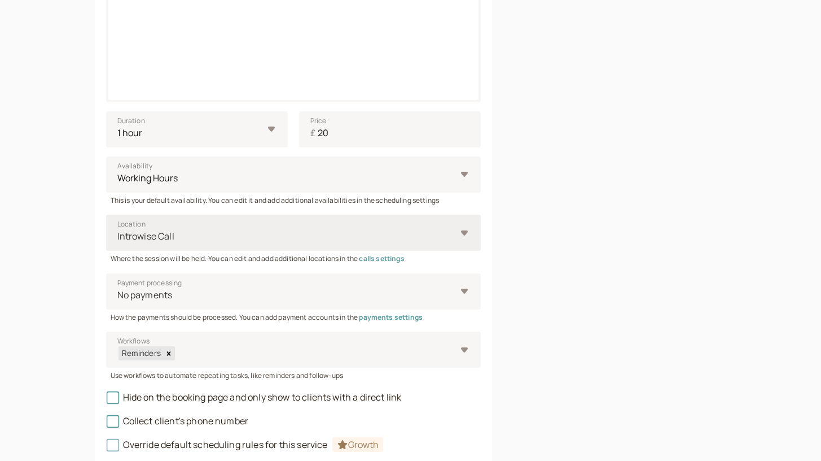
click at [118, 239] on input "Location Introwise Call" at bounding box center [117, 236] width 2 height 13
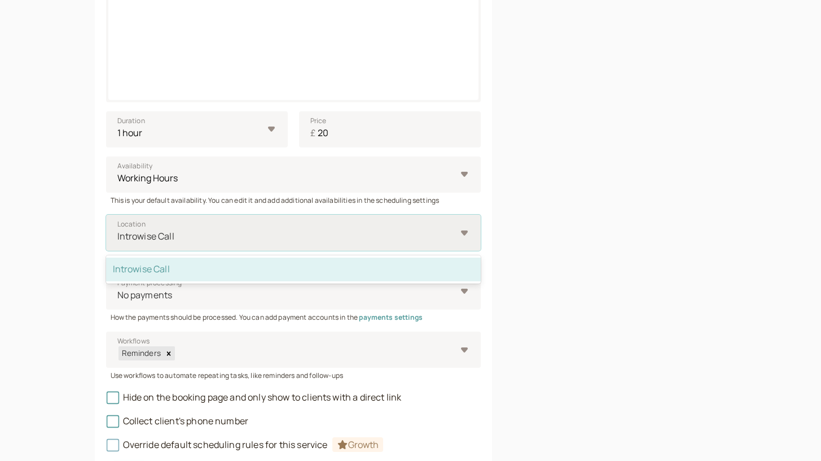
click at [278, 239] on div at bounding box center [286, 236] width 340 height 15
click at [118, 239] on input "Location option Introwise Call selected, 1 of 1. 1 result available. Use Up and…" at bounding box center [117, 236] width 2 height 13
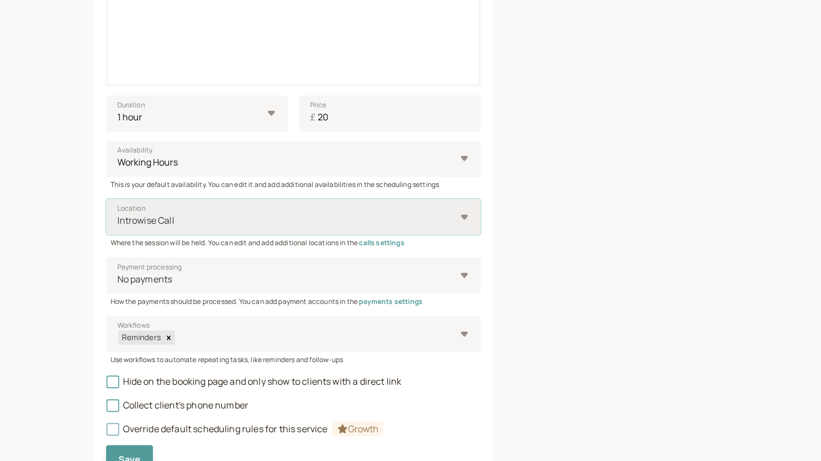
scroll to position [361, 0]
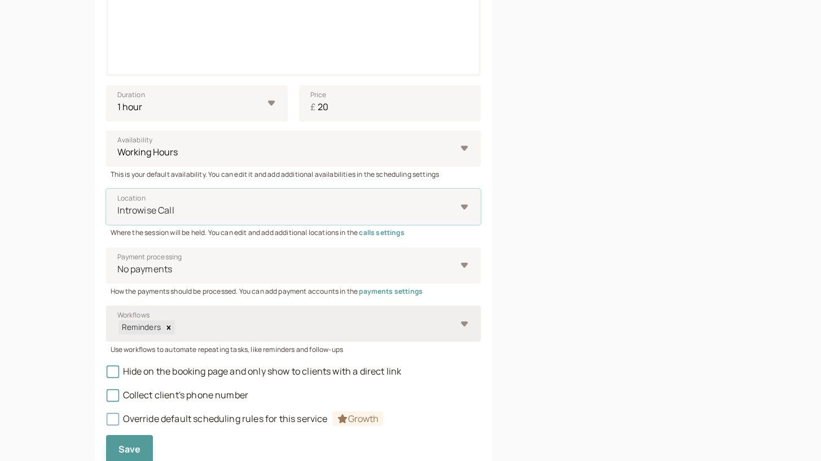
click at [253, 323] on div at bounding box center [315, 326] width 281 height 15
click at [177, 323] on input "Workflows Reminders" at bounding box center [176, 327] width 2 height 13
click at [253, 323] on div at bounding box center [315, 326] width 281 height 15
click at [177, 323] on input "Workflows Select is focused ,type to refine list, press Down to open the menu, …" at bounding box center [176, 327] width 2 height 13
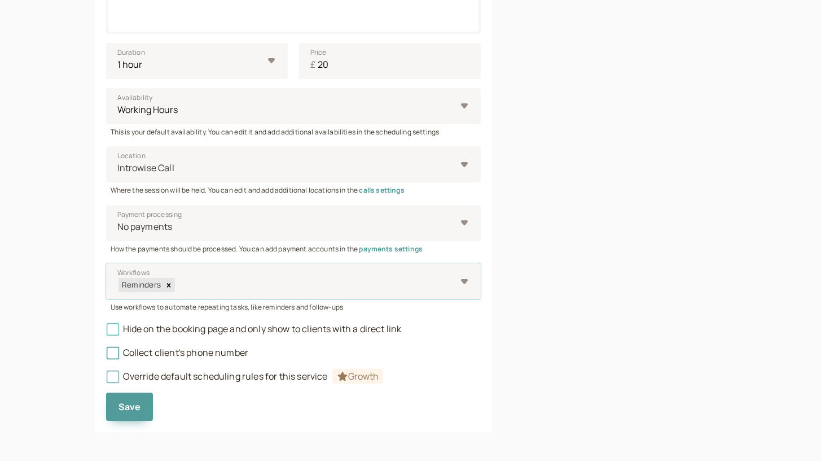
scroll to position [402, 0]
click at [143, 406] on button "Save" at bounding box center [129, 407] width 47 height 28
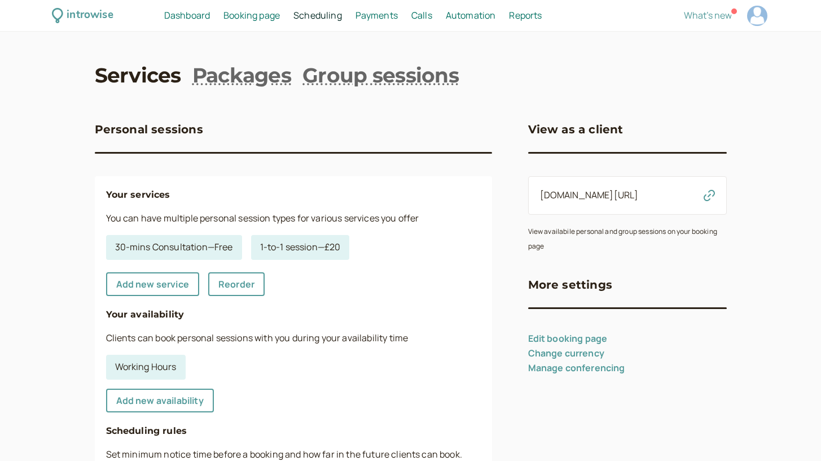
click at [422, 14] on span "Calls" at bounding box center [421, 15] width 21 height 12
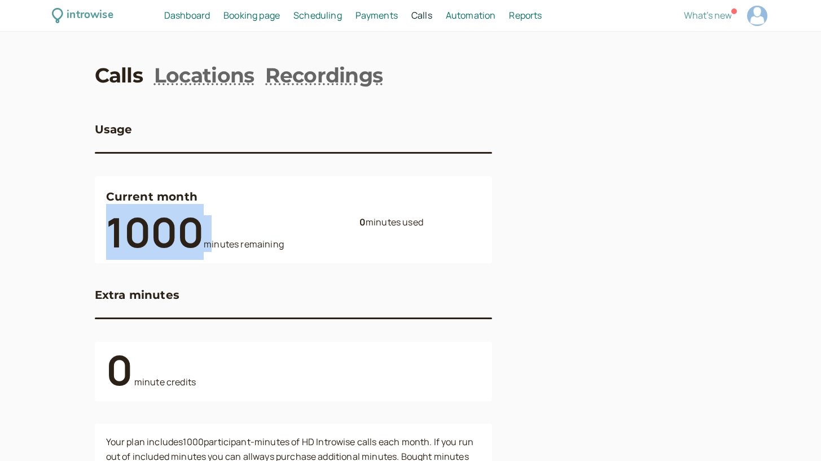
drag, startPoint x: 208, startPoint y: 234, endPoint x: 103, endPoint y: 231, distance: 105.0
click at [103, 231] on div "Current month 1000 minutes remaining 0 minutes used" at bounding box center [293, 219] width 397 height 86
copy div "1000"
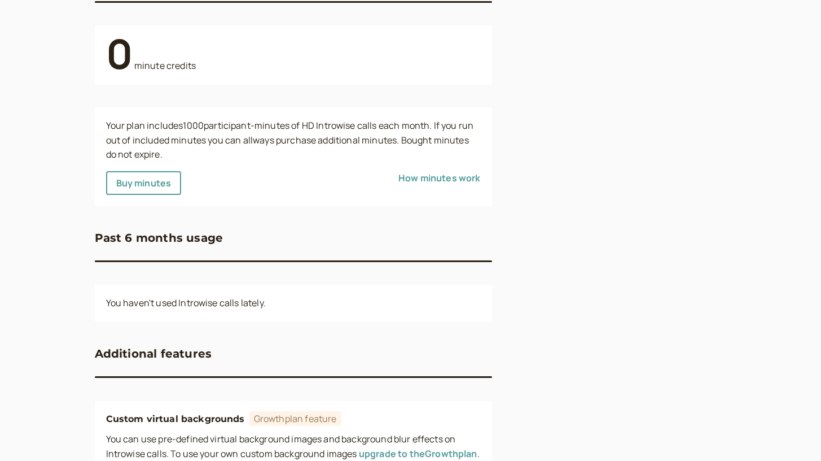
scroll to position [317, 0]
click at [163, 185] on span "Buy minutes" at bounding box center [143, 182] width 55 height 12
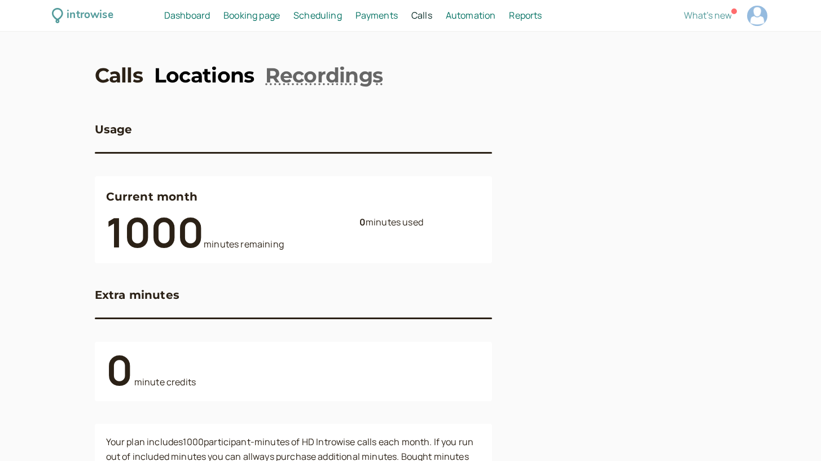
click at [226, 83] on link "Locations" at bounding box center [204, 75] width 100 height 28
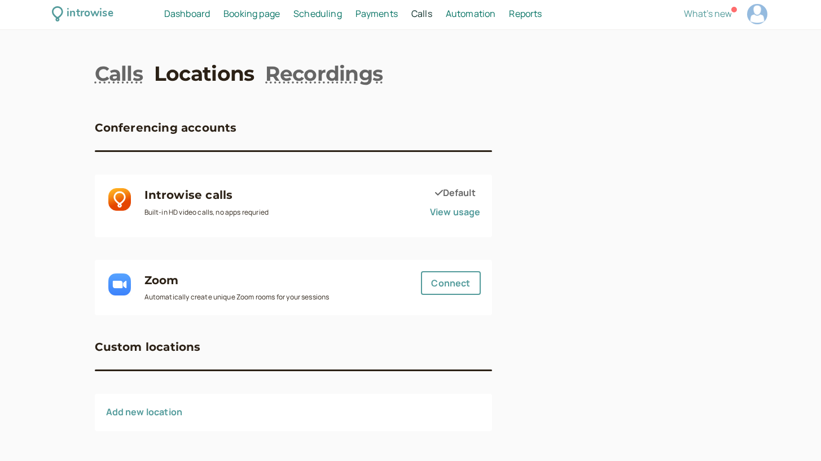
scroll to position [1, 0]
click at [321, 73] on link "Recordings" at bounding box center [323, 74] width 117 height 28
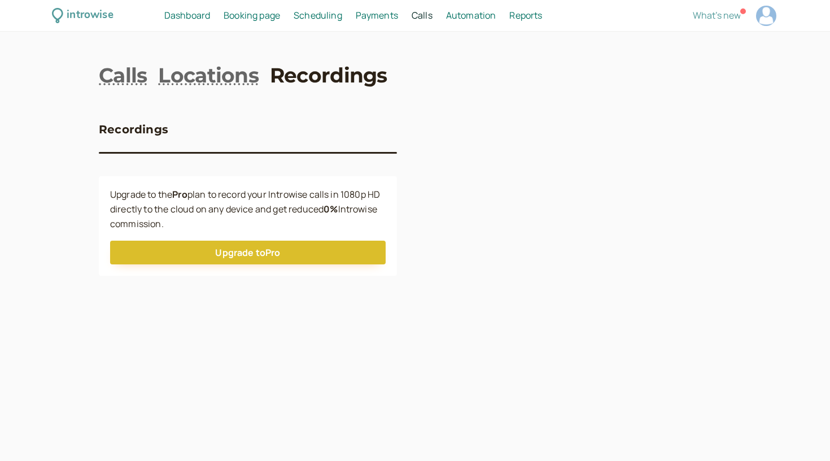
click at [195, 21] on span "Dashboard" at bounding box center [187, 15] width 46 height 12
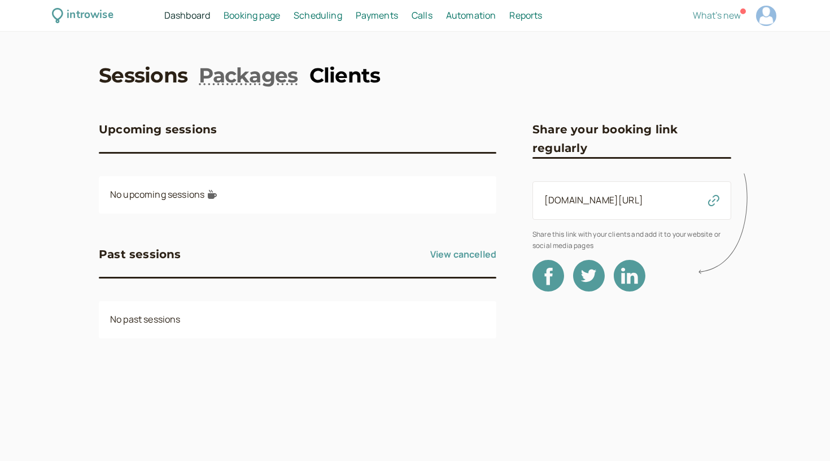
click at [344, 73] on link "Clients" at bounding box center [344, 75] width 71 height 28
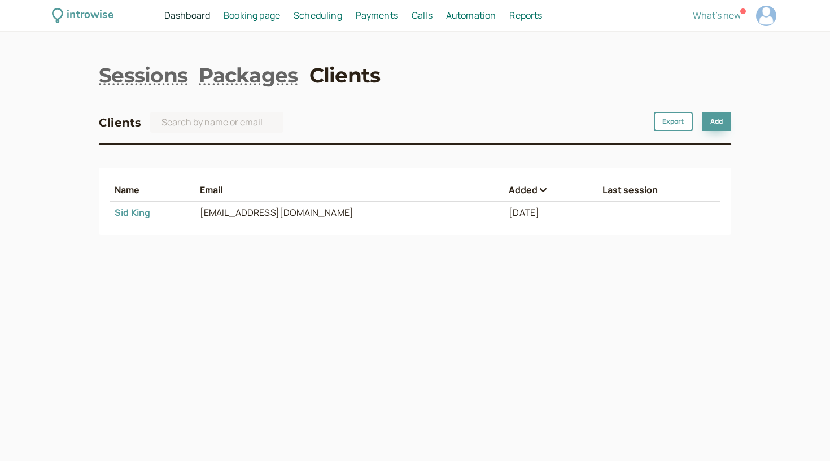
click at [145, 211] on link "[PERSON_NAME]" at bounding box center [133, 212] width 36 height 12
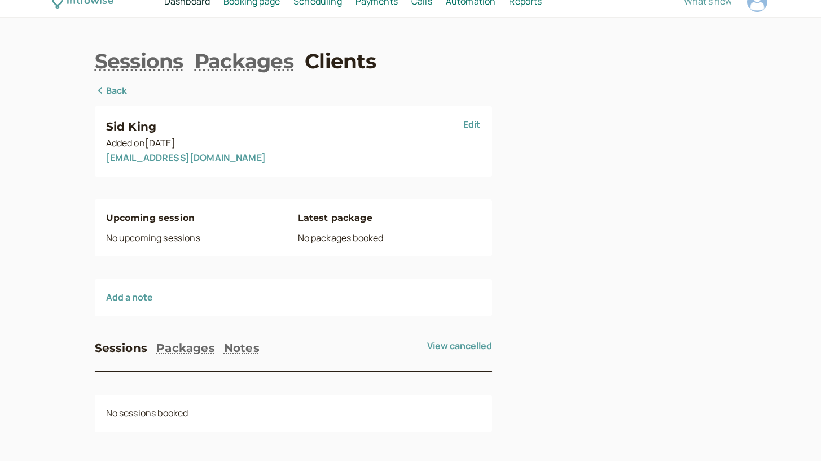
scroll to position [14, 0]
click at [467, 126] on link "Edit" at bounding box center [471, 125] width 17 height 12
